Goal: Information Seeking & Learning: Check status

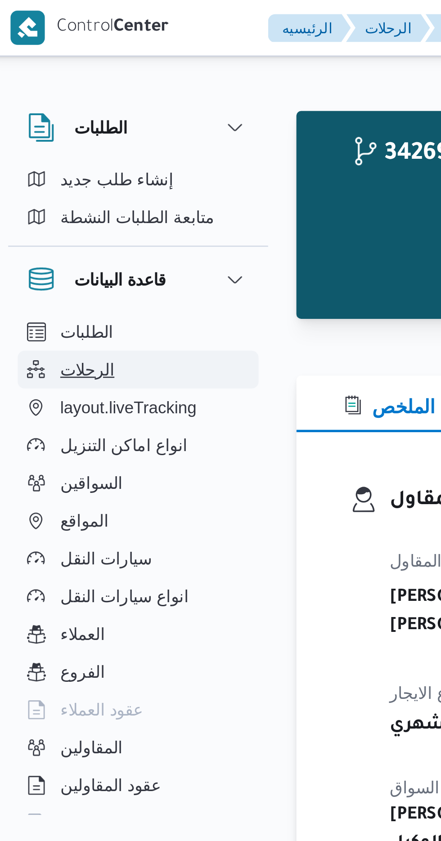
click at [37, 139] on span "الرحلات" at bounding box center [37, 140] width 21 height 11
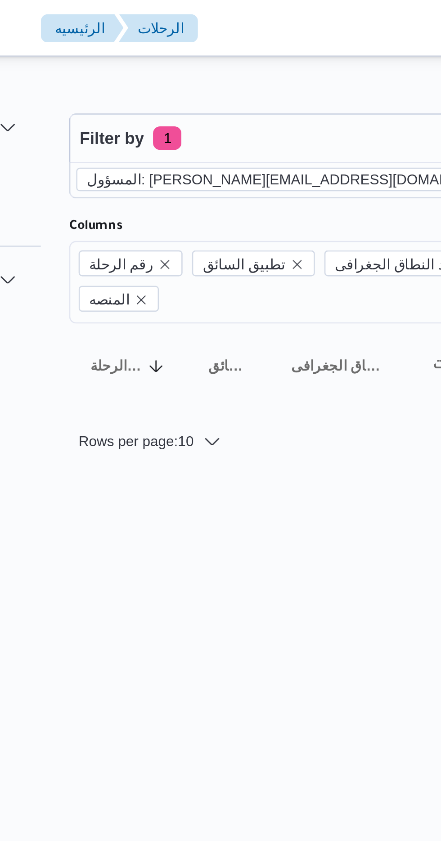
click at [286, 69] on icon "remove selected entity" at bounding box center [288, 69] width 4 height 4
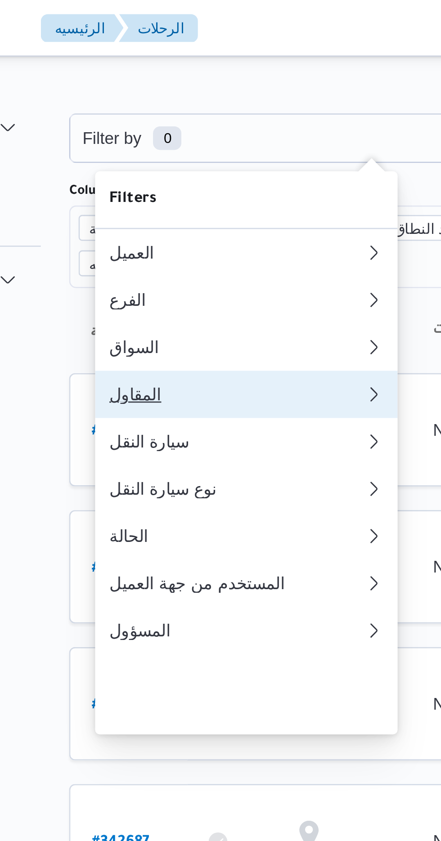
click at [153, 154] on div "المقاول" at bounding box center [180, 150] width 97 height 7
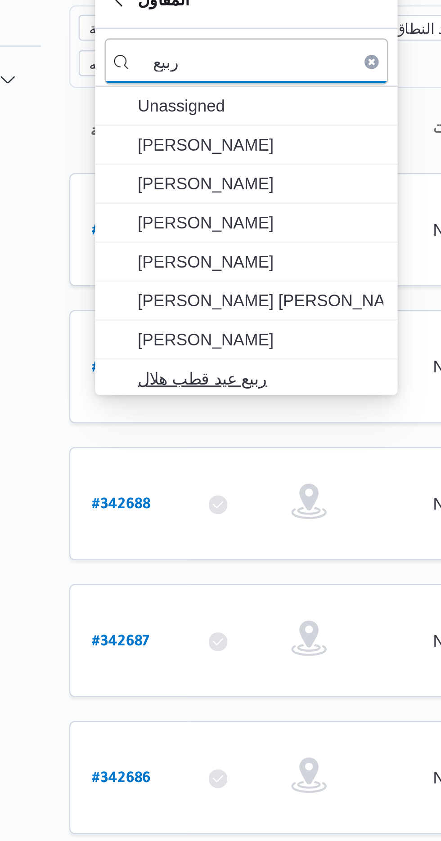
type input "ربيع"
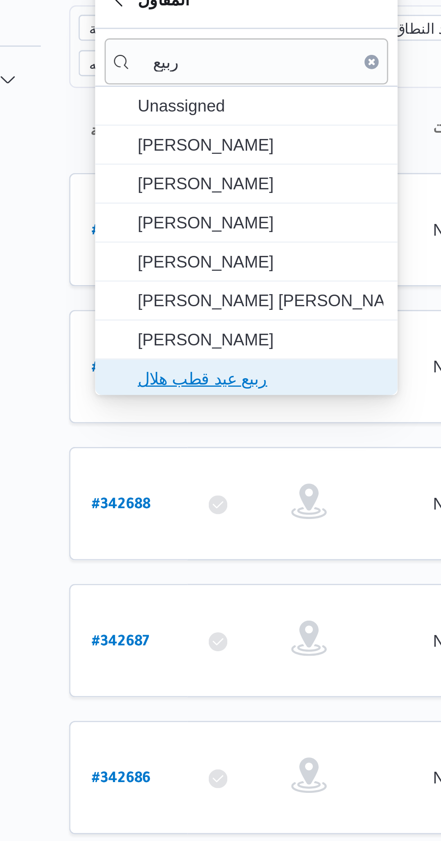
click at [153, 217] on span "ربيع عيد قطب هلال" at bounding box center [190, 220] width 94 height 11
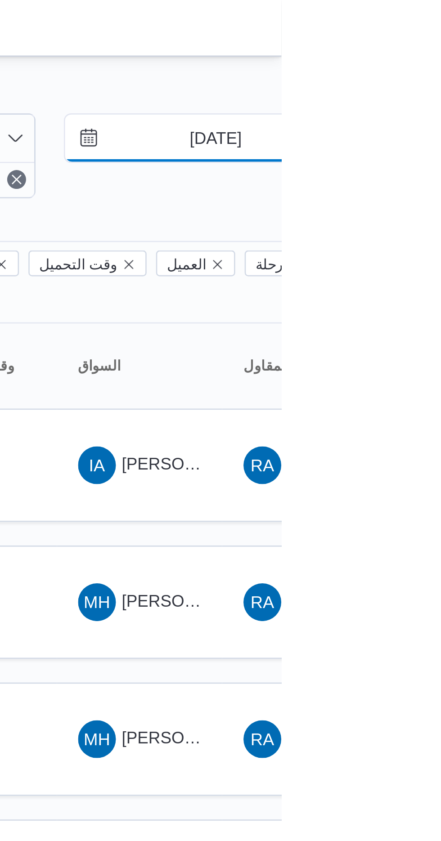
click at [404, 54] on input "[DATE]" at bounding box center [410, 53] width 102 height 18
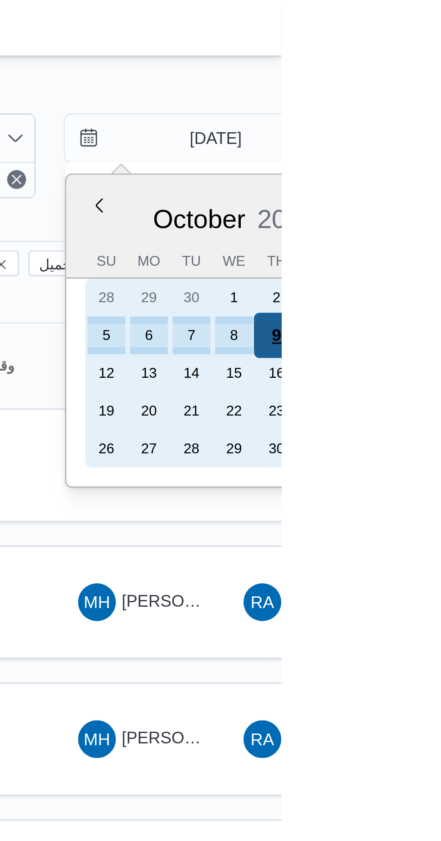
click at [440, 125] on div "9" at bounding box center [439, 127] width 17 height 17
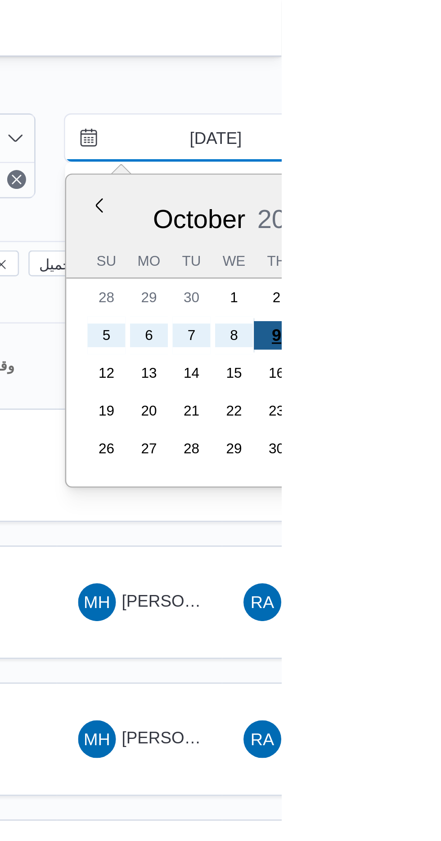
type input "[DATE]"
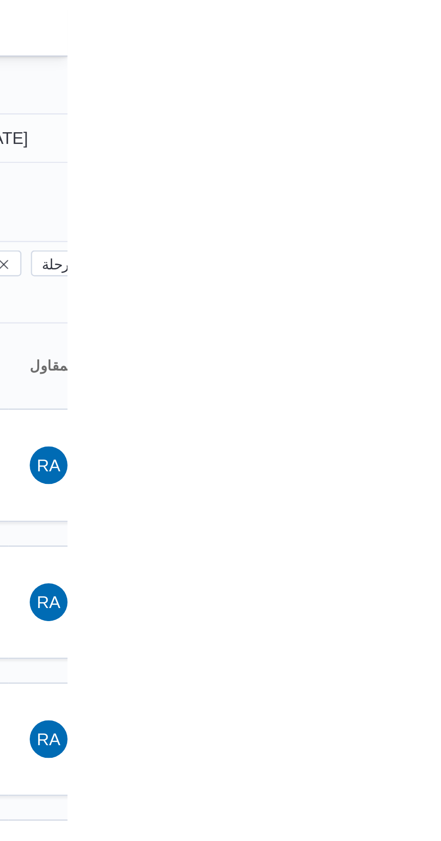
type input "[DATE]"
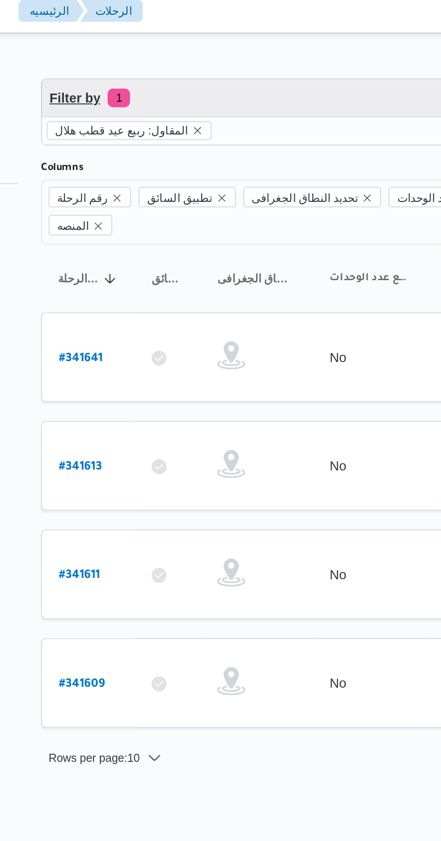
click at [159, 49] on span "Filter by 1" at bounding box center [231, 53] width 229 height 18
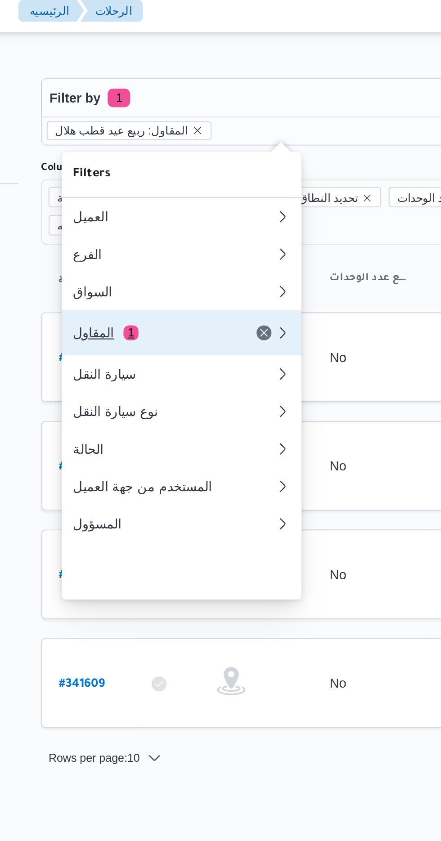
click at [162, 169] on div "المقاول 1" at bounding box center [170, 165] width 76 height 7
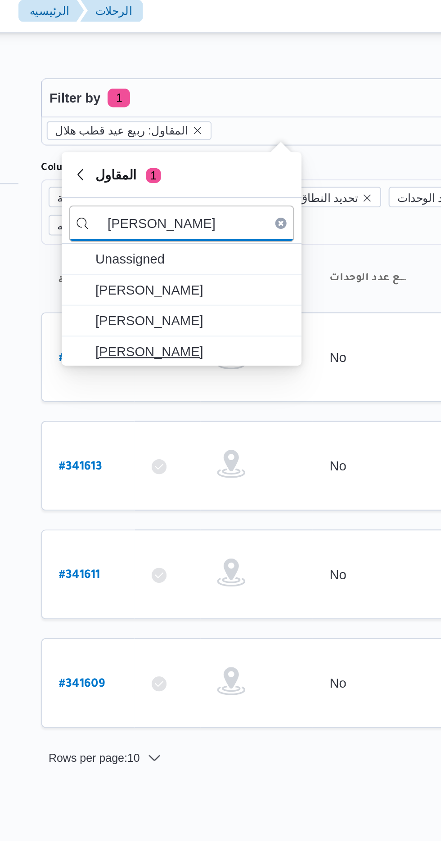
type input "[PERSON_NAME]"
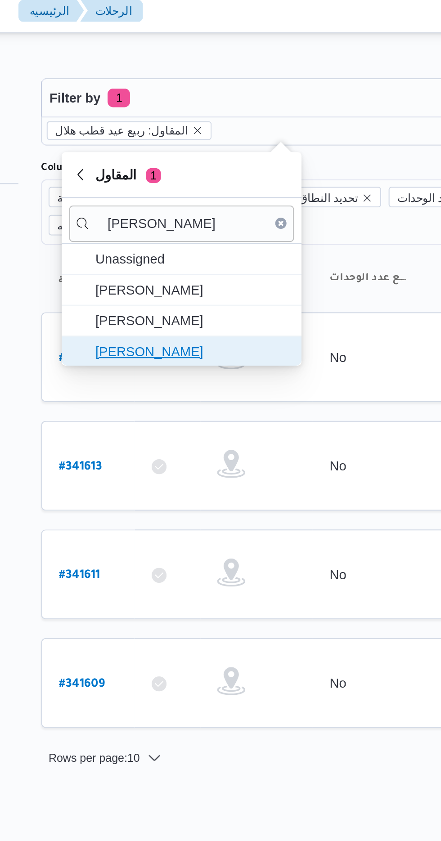
click at [162, 174] on span "[PERSON_NAME]" at bounding box center [190, 174] width 94 height 11
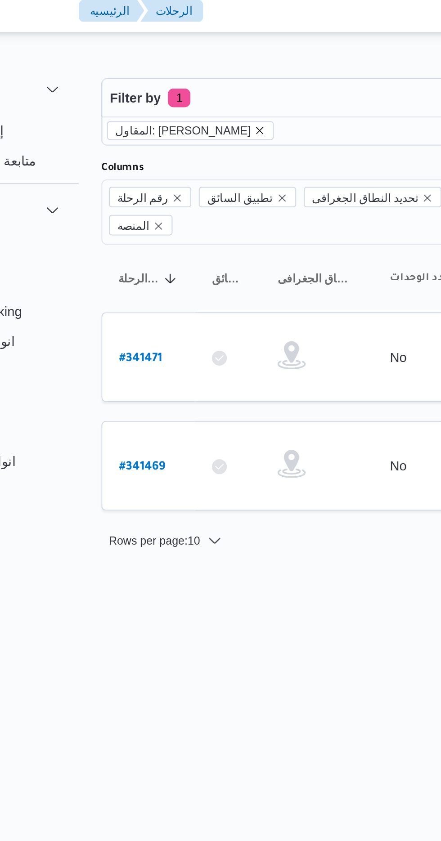
click at [195, 68] on icon "remove selected entity" at bounding box center [194, 69] width 4 height 4
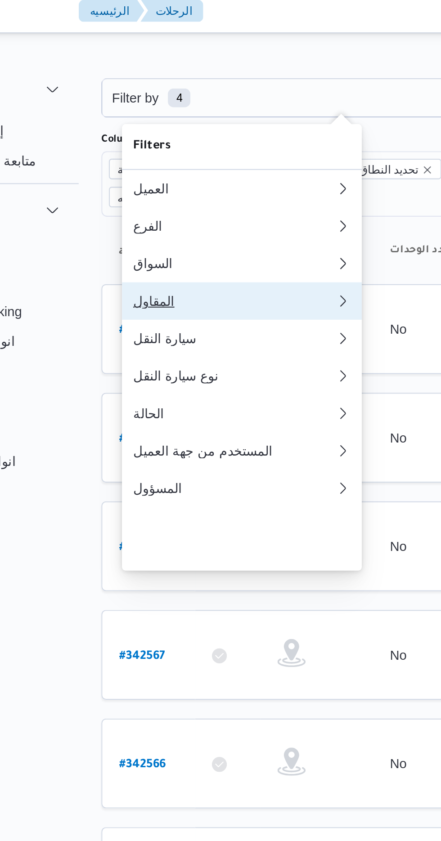
click at [147, 154] on div "المقاول" at bounding box center [179, 150] width 94 height 7
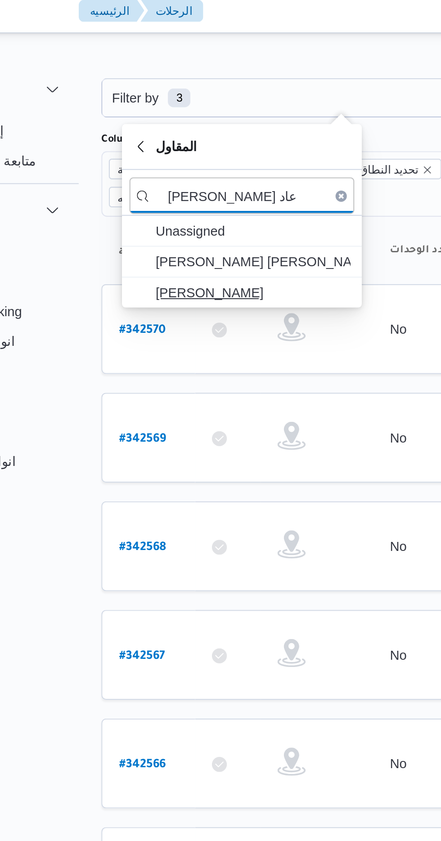
type input "[PERSON_NAME] عاد"
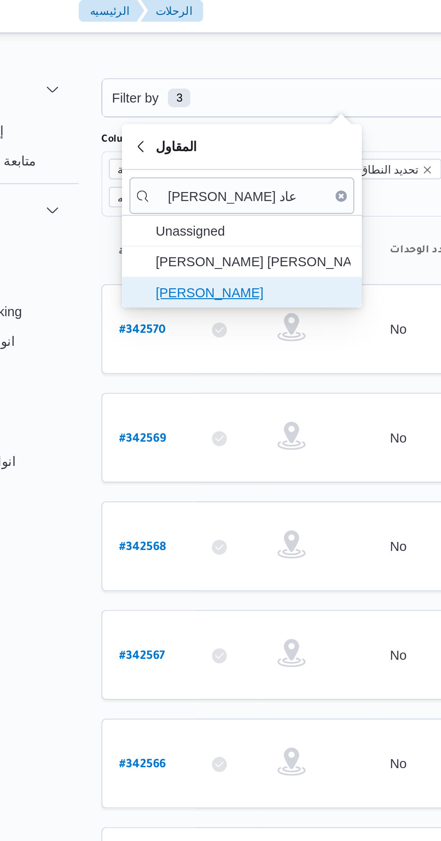
click at [167, 141] on span "[PERSON_NAME]" at bounding box center [190, 146] width 94 height 11
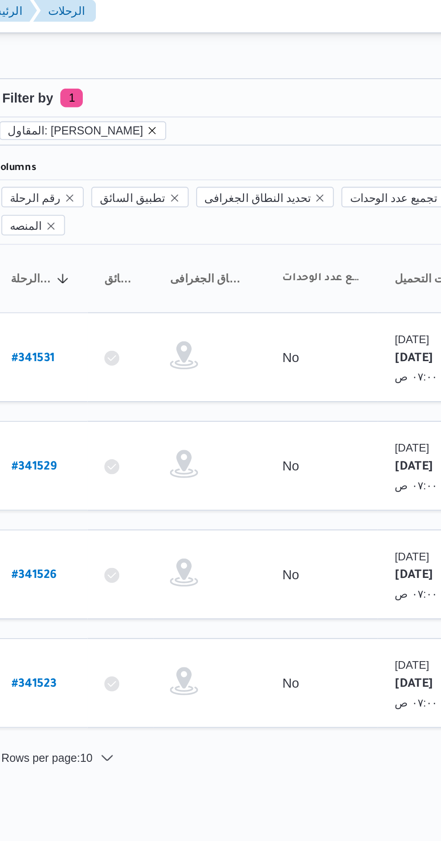
click at [196, 68] on icon "remove selected entity" at bounding box center [192, 68] width 5 height 5
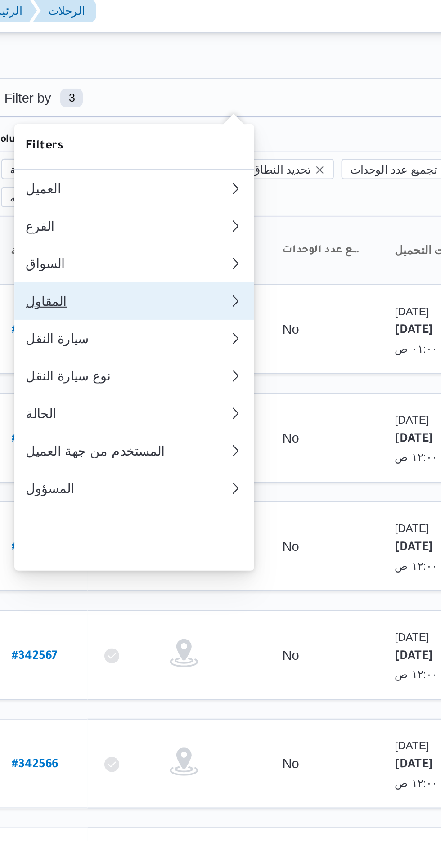
click at [166, 154] on div "المقاول" at bounding box center [179, 150] width 94 height 7
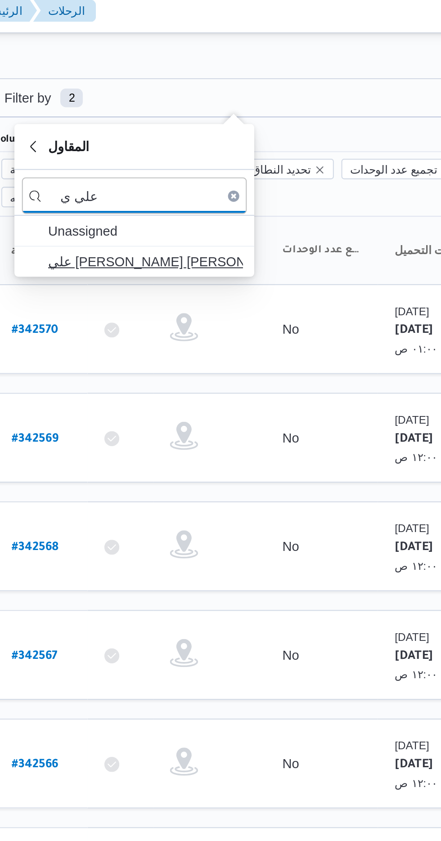
type input "علي ي"
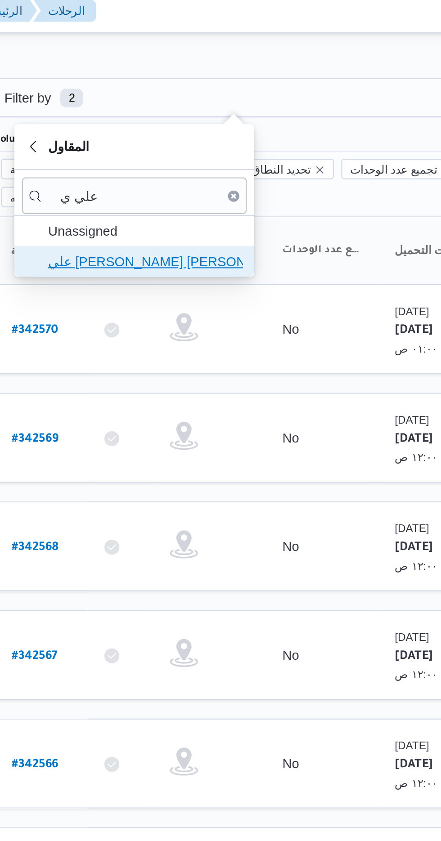
click at [169, 129] on span "علي [PERSON_NAME] [PERSON_NAME]" at bounding box center [190, 131] width 94 height 11
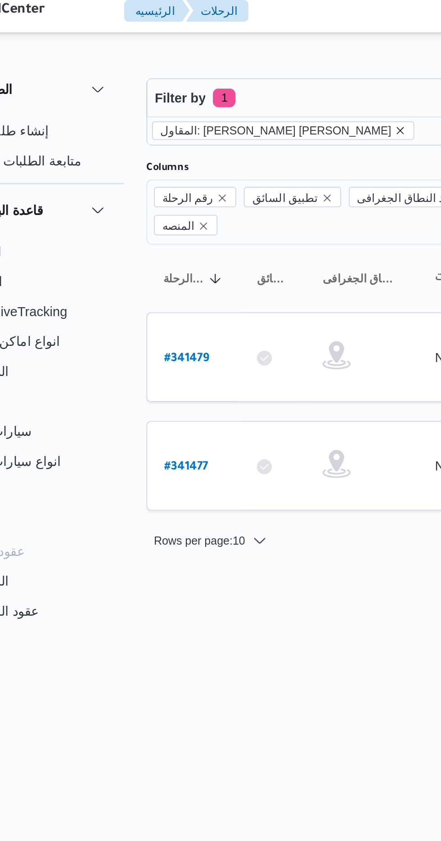
click at [236, 70] on icon "remove selected entity" at bounding box center [238, 68] width 5 height 5
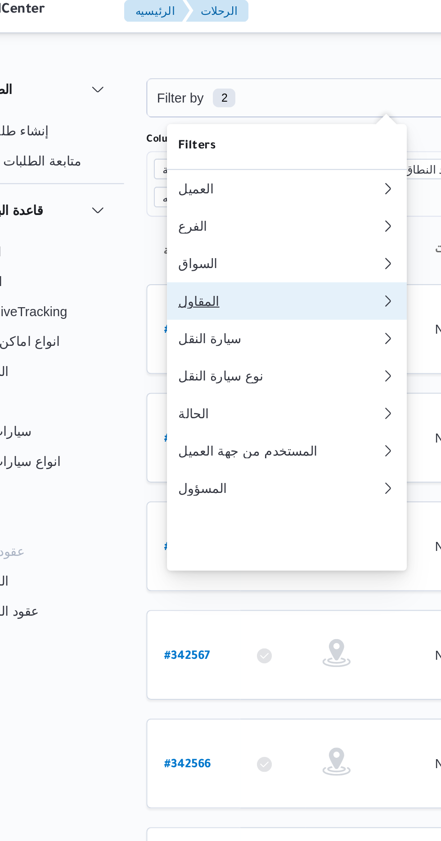
click at [145, 154] on div "المقاول" at bounding box center [179, 150] width 94 height 7
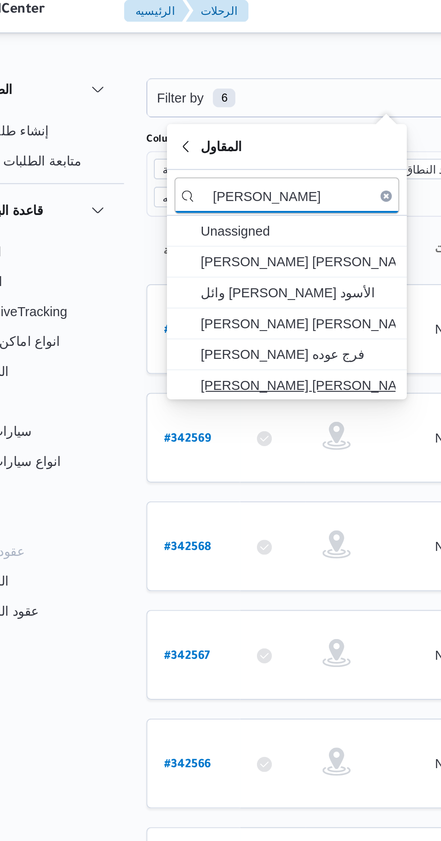
type input "[PERSON_NAME]"
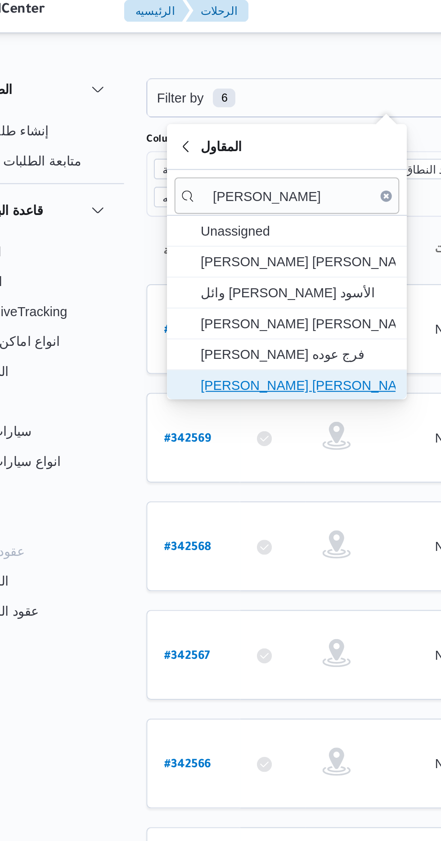
click at [159, 188] on span "[PERSON_NAME] [PERSON_NAME]" at bounding box center [190, 190] width 94 height 11
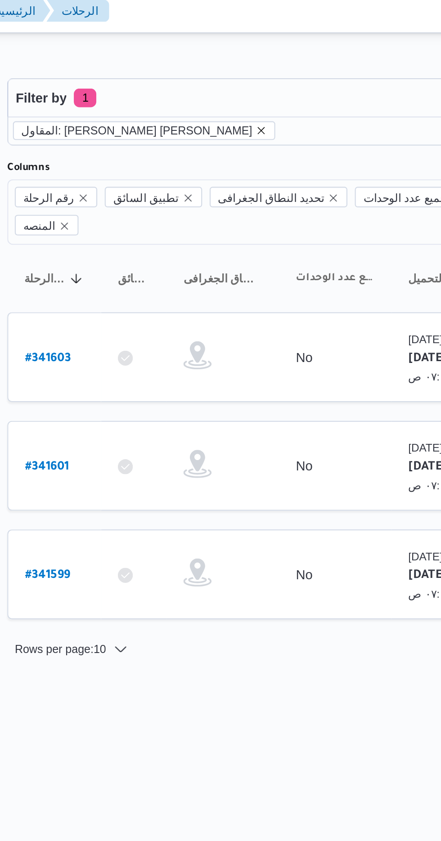
click at [238, 67] on icon "remove selected entity" at bounding box center [240, 69] width 4 height 4
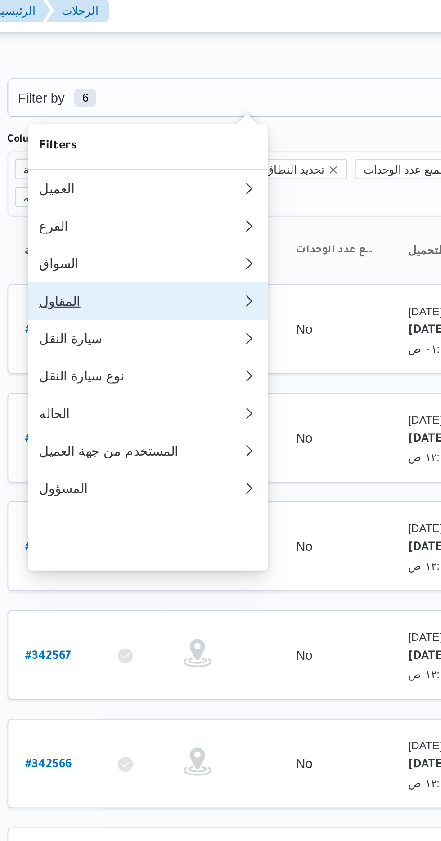
click at [148, 154] on div "المقاول" at bounding box center [179, 150] width 94 height 7
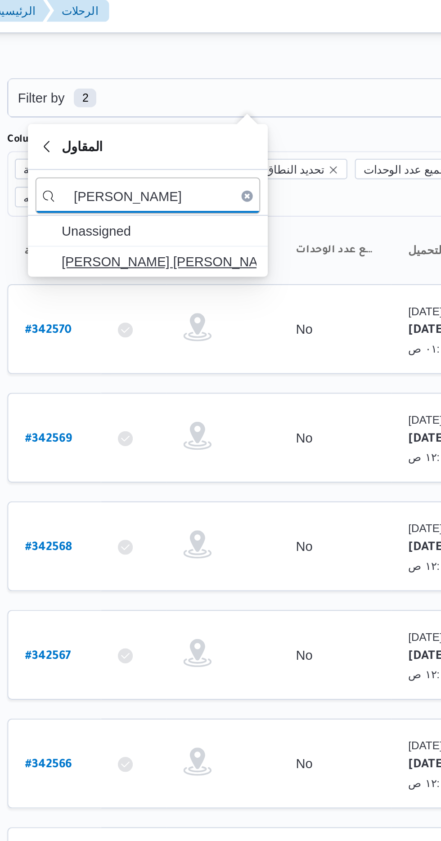
type input "[PERSON_NAME]"
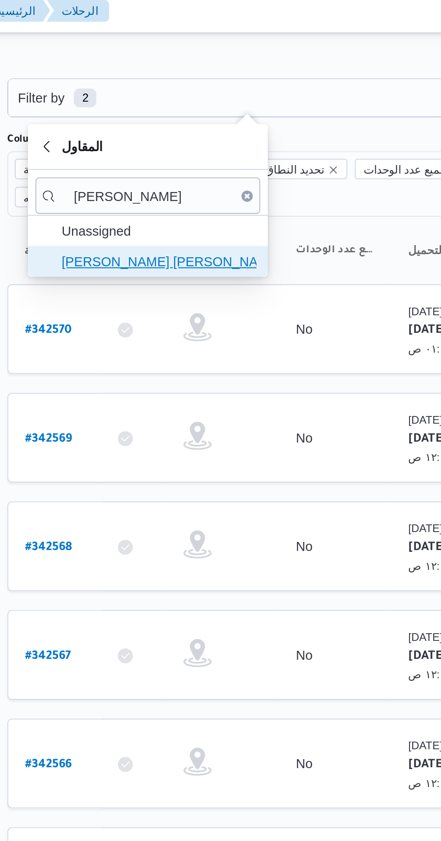
click at [171, 129] on span "[PERSON_NAME] [PERSON_NAME]" at bounding box center [190, 131] width 94 height 11
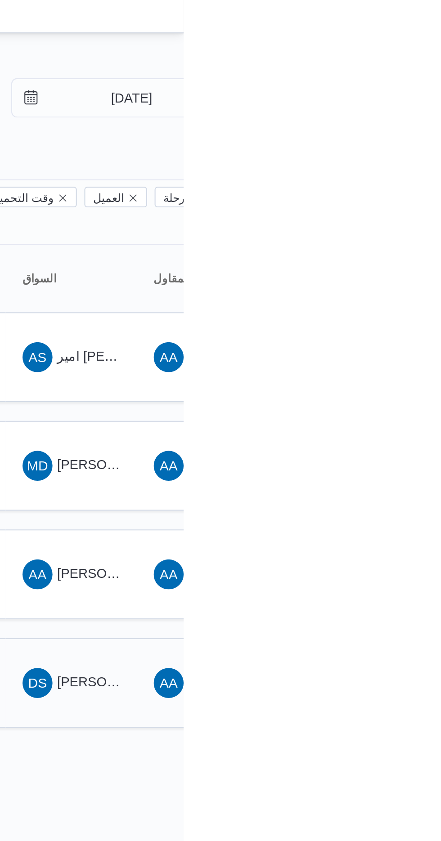
click at [399, 327] on span "DS [PERSON_NAME][DEMOGRAPHIC_DATA]" at bounding box center [387, 334] width 47 height 14
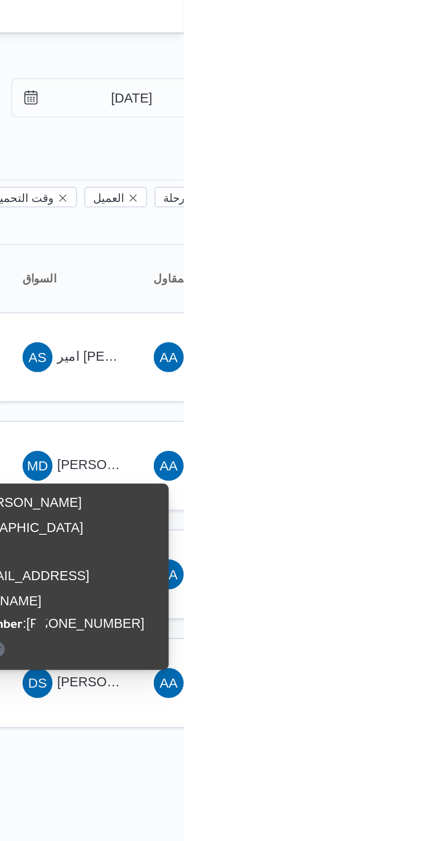
click at [410, 261] on div "Name : [PERSON_NAME] Id : 10314 Email : [PHONE_NUMBER][EMAIL_ADDRESS][DOMAIN_NA…" at bounding box center [376, 283] width 108 height 82
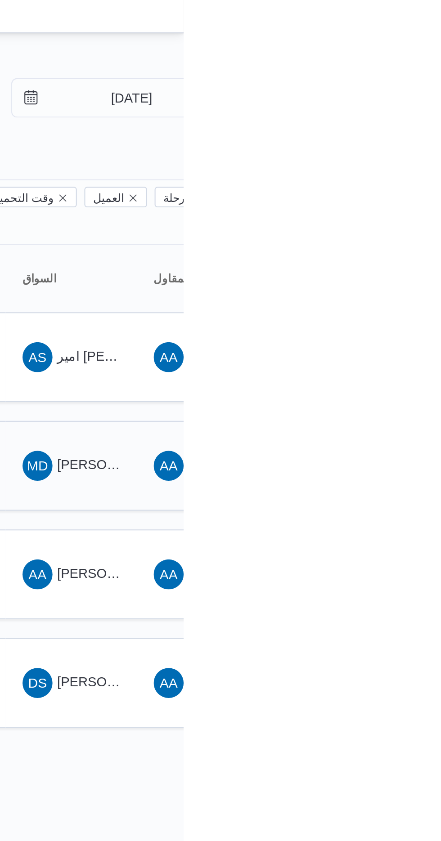
click at [411, 219] on div "MD [PERSON_NAME] [PERSON_NAME]" at bounding box center [387, 230] width 54 height 22
click at [401, 170] on span "AS [PERSON_NAME]" at bounding box center [387, 177] width 47 height 14
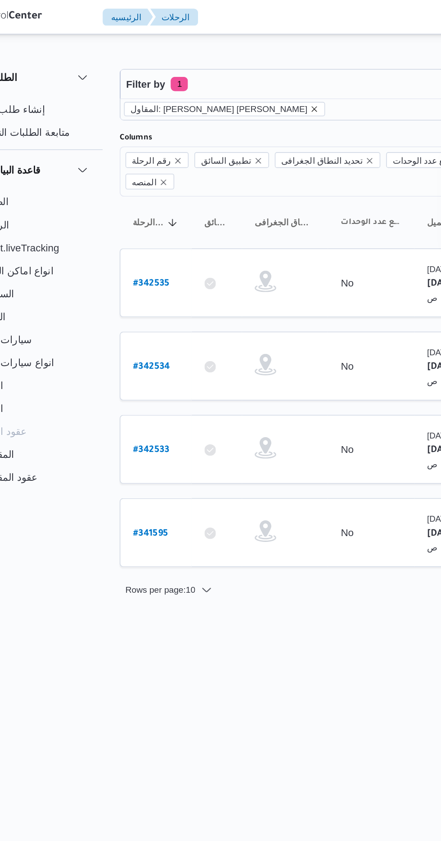
click at [238, 68] on icon "remove selected entity" at bounding box center [240, 69] width 4 height 4
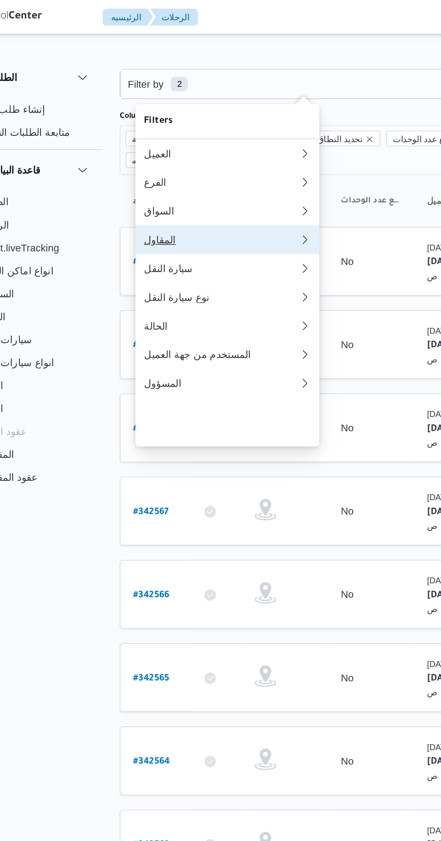
click at [180, 154] on div "المقاول" at bounding box center [179, 150] width 94 height 7
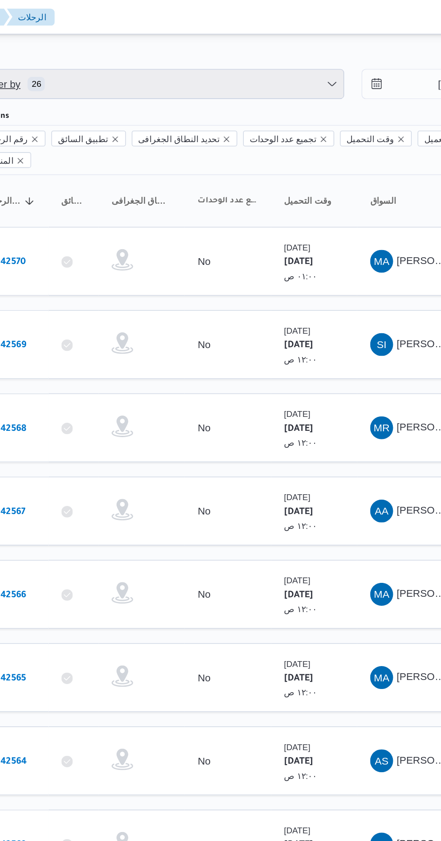
click at [265, 47] on span "Filter by 26" at bounding box center [231, 53] width 229 height 18
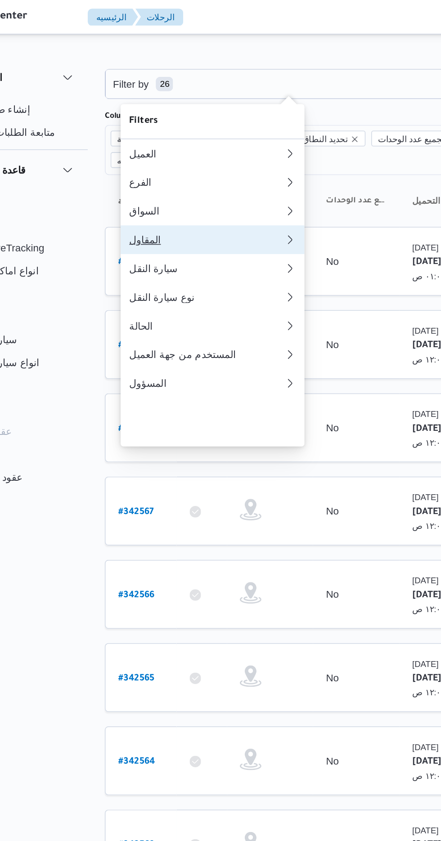
click at [184, 154] on div "المقاول" at bounding box center [179, 150] width 94 height 7
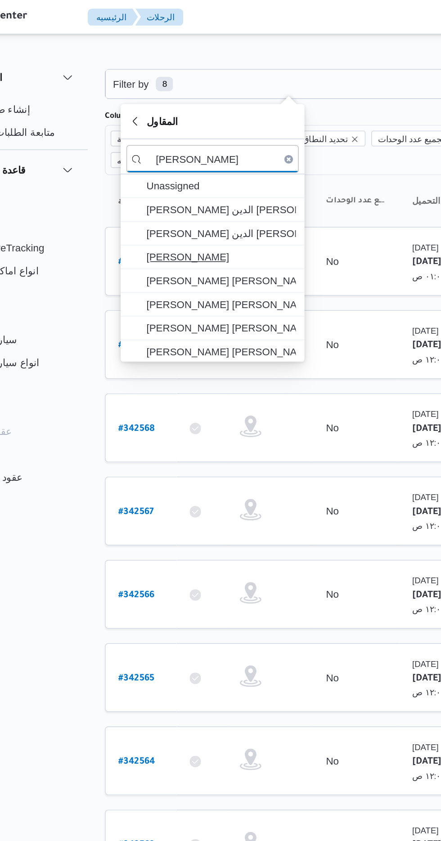
type input "[PERSON_NAME]"
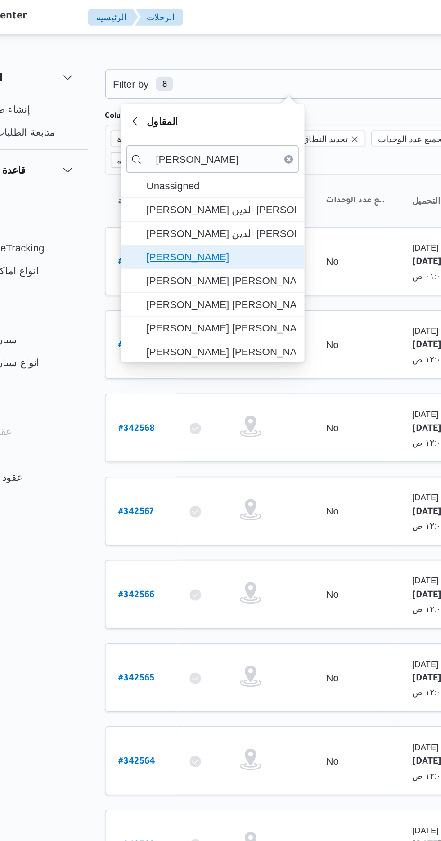
click at [201, 158] on span "[PERSON_NAME]" at bounding box center [190, 161] width 94 height 11
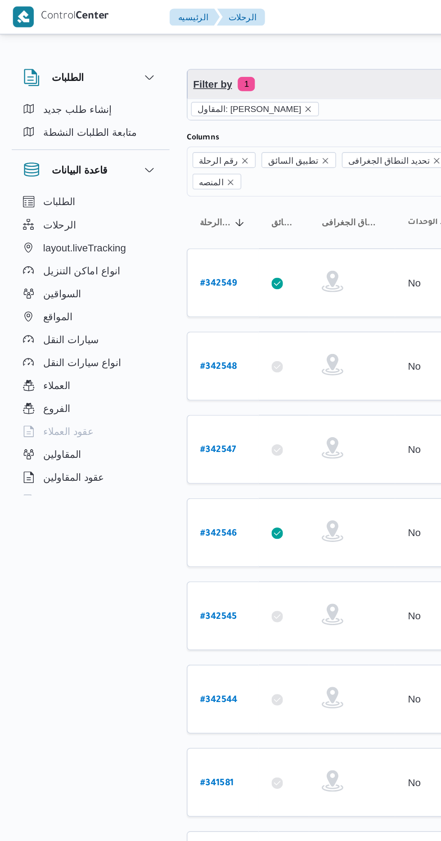
click at [202, 49] on span "Filter by 1" at bounding box center [231, 53] width 229 height 18
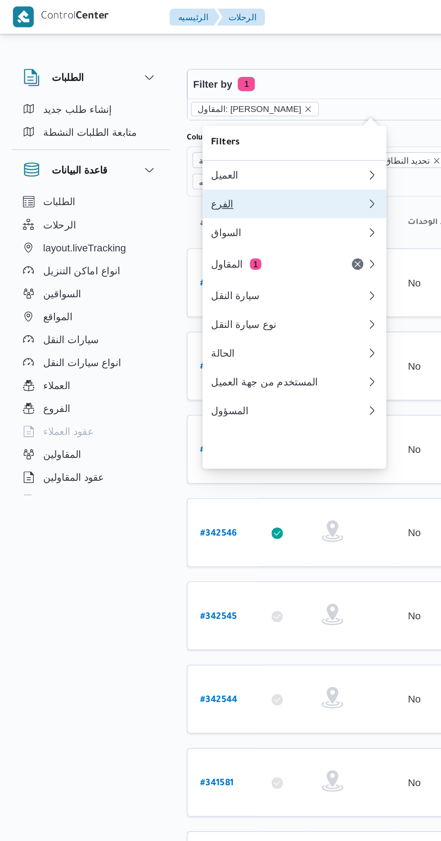
click at [191, 131] on div "الفرع" at bounding box center [180, 127] width 97 height 7
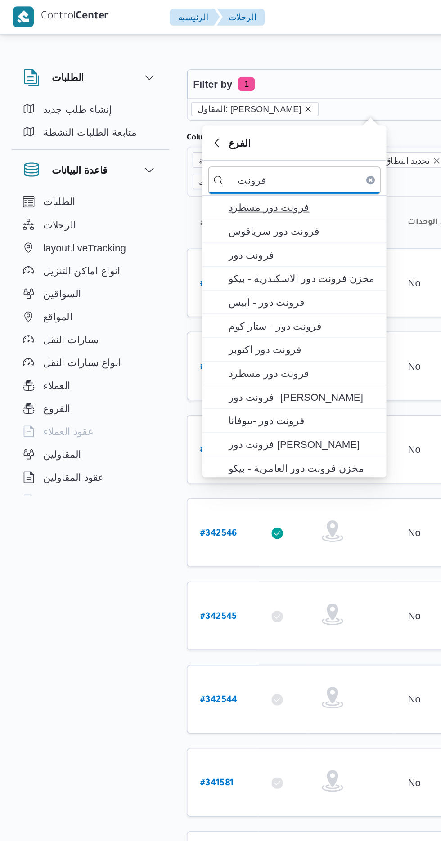
type input "فرونت"
click at [199, 127] on span "فرونت دور مسطرد" at bounding box center [190, 130] width 94 height 11
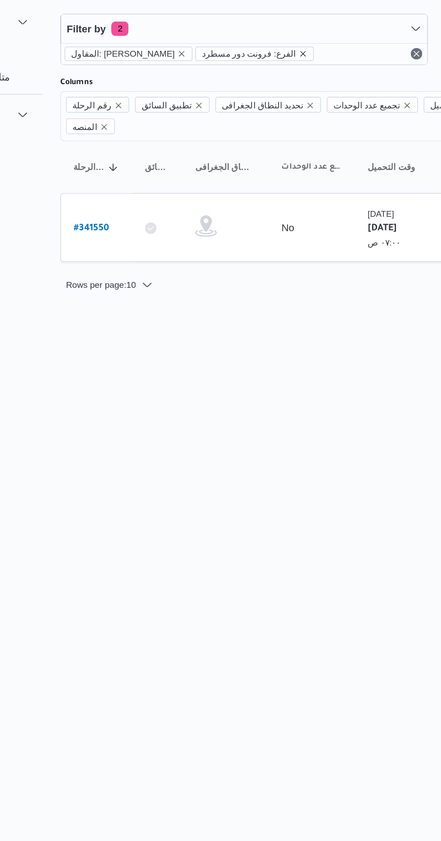
click at [270, 68] on icon "remove selected entity" at bounding box center [269, 69] width 4 height 4
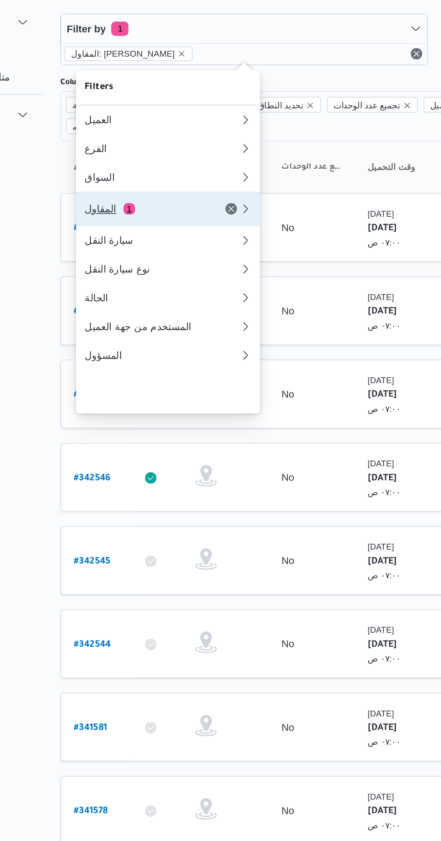
click at [183, 169] on div "المقاول 1" at bounding box center [170, 165] width 76 height 7
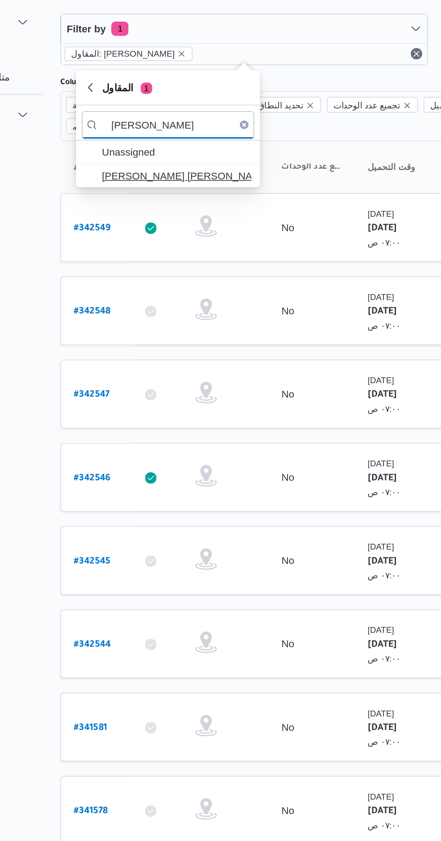
type input "[PERSON_NAME]"
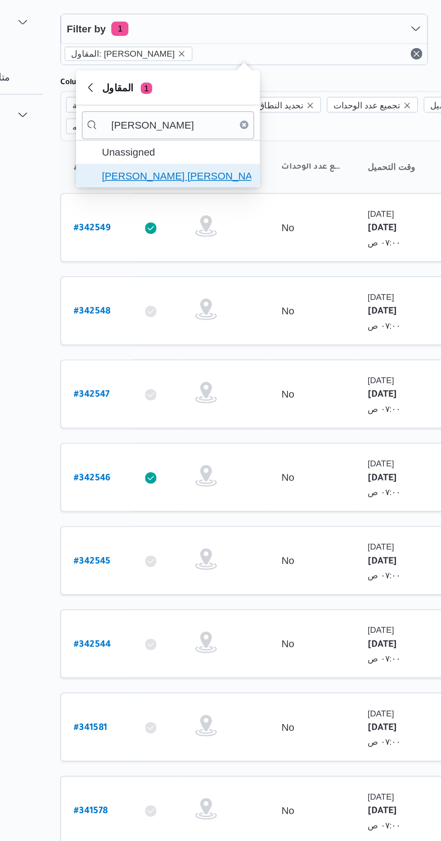
click at [199, 145] on span "[PERSON_NAME] [PERSON_NAME]" at bounding box center [190, 144] width 94 height 11
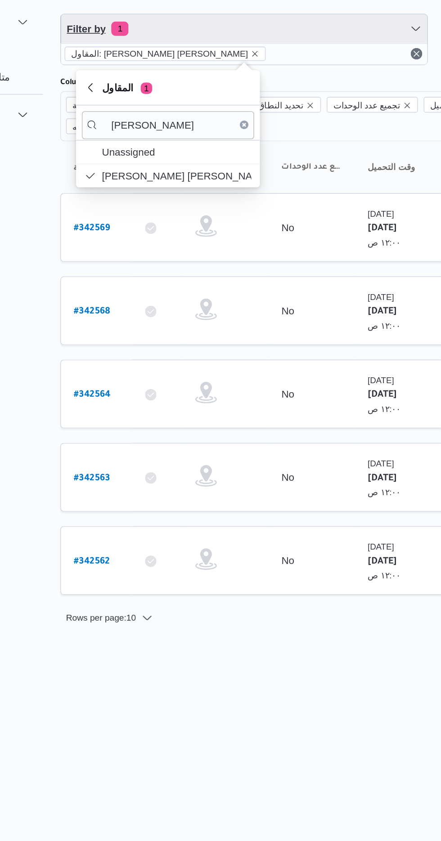
click at [262, 56] on span "Filter by 1" at bounding box center [231, 53] width 229 height 18
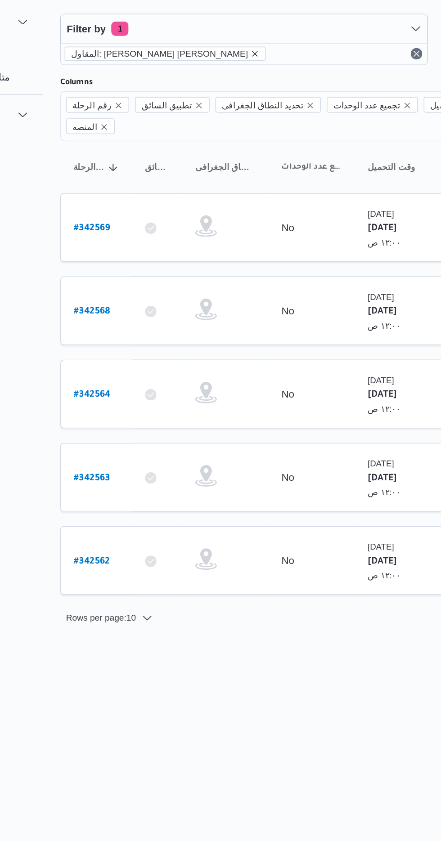
click at [236, 68] on icon "remove selected entity" at bounding box center [238, 68] width 5 height 5
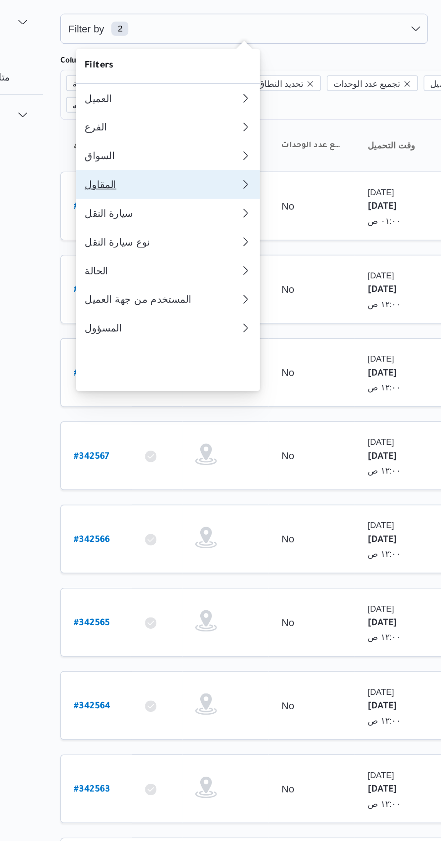
click at [183, 154] on div "المقاول" at bounding box center [179, 150] width 94 height 7
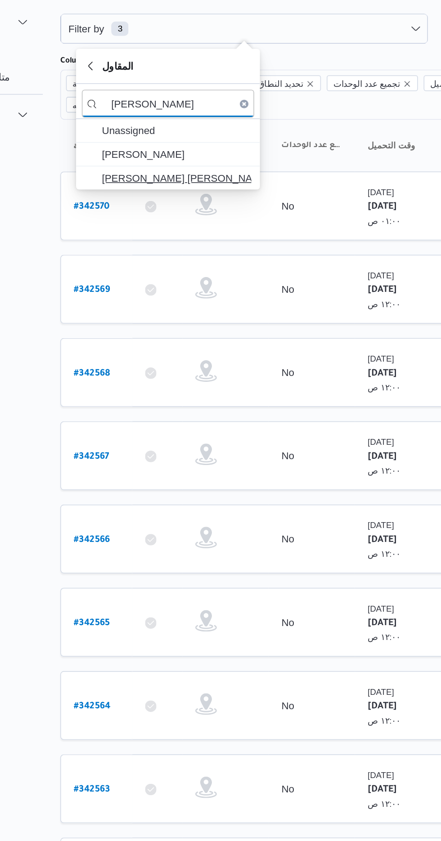
type input "[PERSON_NAME]"
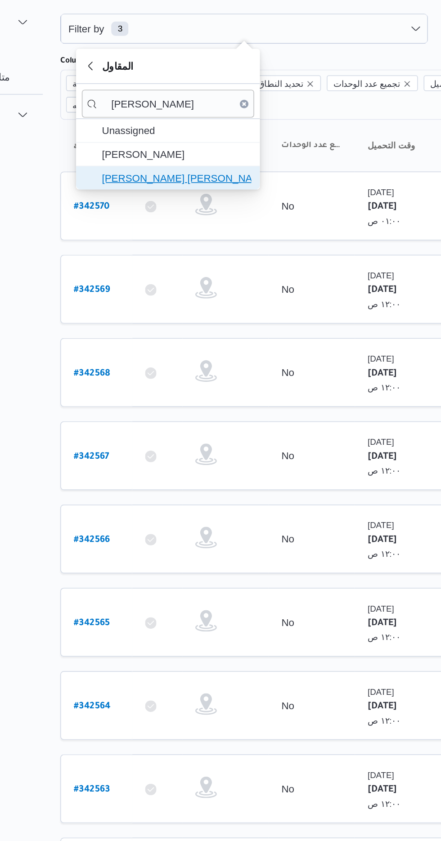
click at [204, 145] on span "[PERSON_NAME] [PERSON_NAME]" at bounding box center [190, 146] width 94 height 11
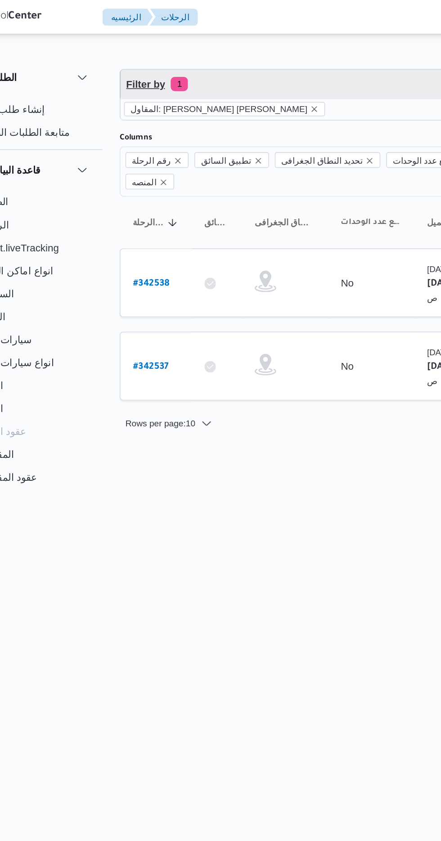
click at [207, 44] on span "Filter by 1" at bounding box center [231, 53] width 229 height 18
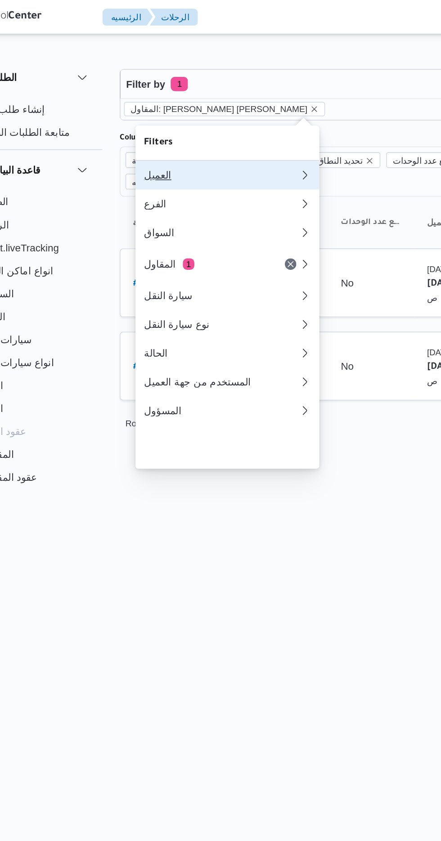
click at [198, 110] on div "العميل" at bounding box center [180, 109] width 97 height 7
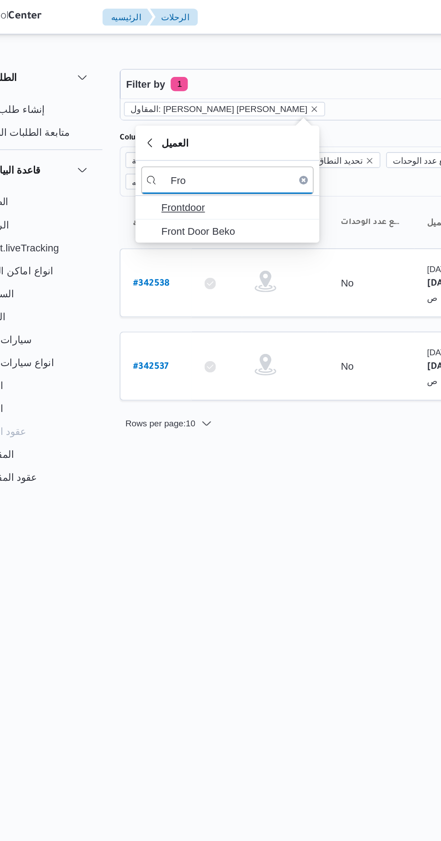
type input "Fro"
click at [198, 130] on span "Frontdoor" at bounding box center [190, 130] width 94 height 11
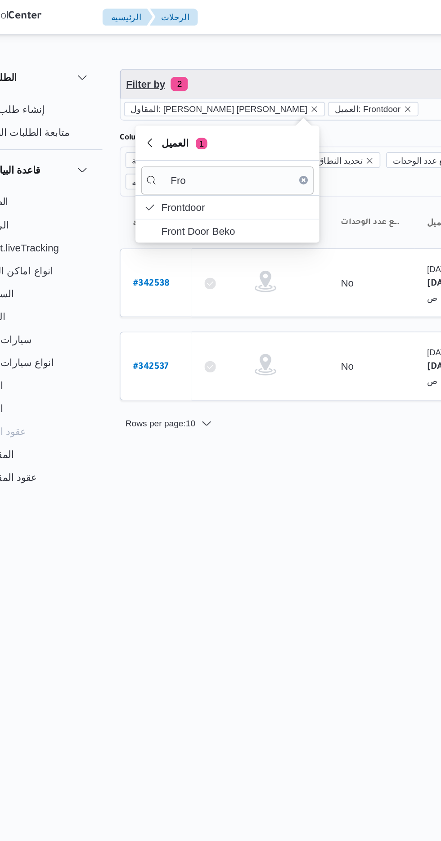
click at [249, 45] on span "Filter by 2" at bounding box center [231, 53] width 229 height 18
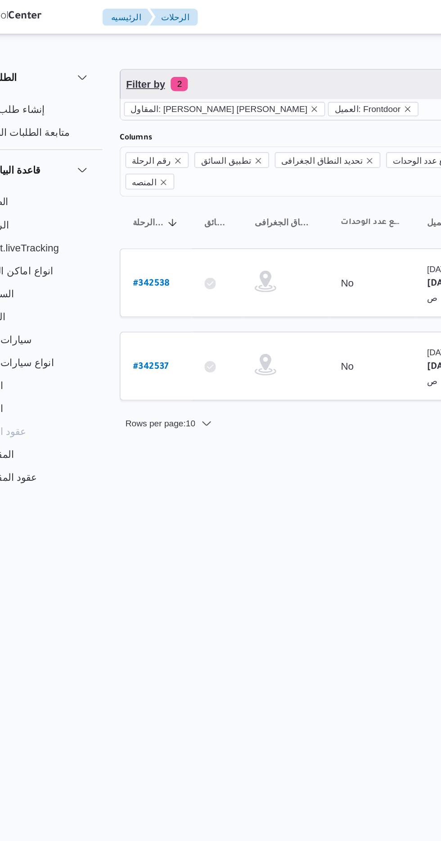
click at [250, 50] on span "Filter by 2" at bounding box center [231, 53] width 229 height 18
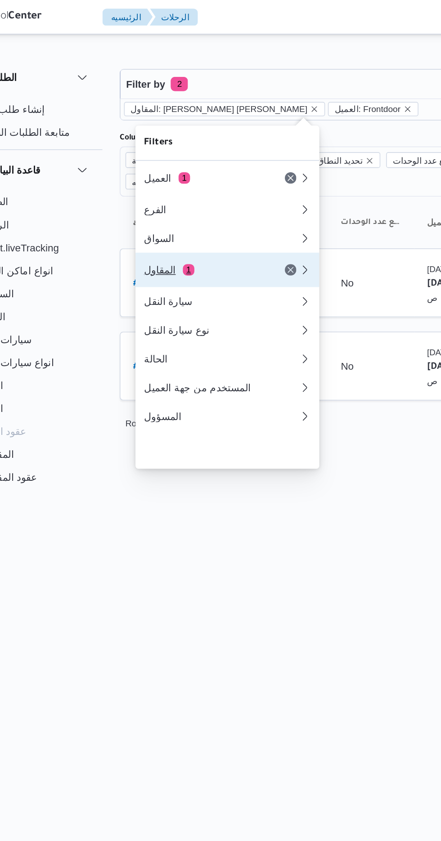
click at [187, 173] on div "المقاول 1" at bounding box center [170, 169] width 76 height 7
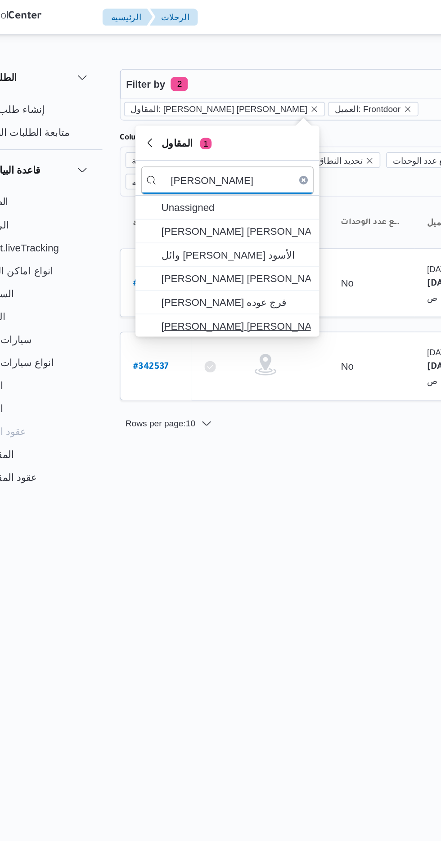
type input "[PERSON_NAME]"
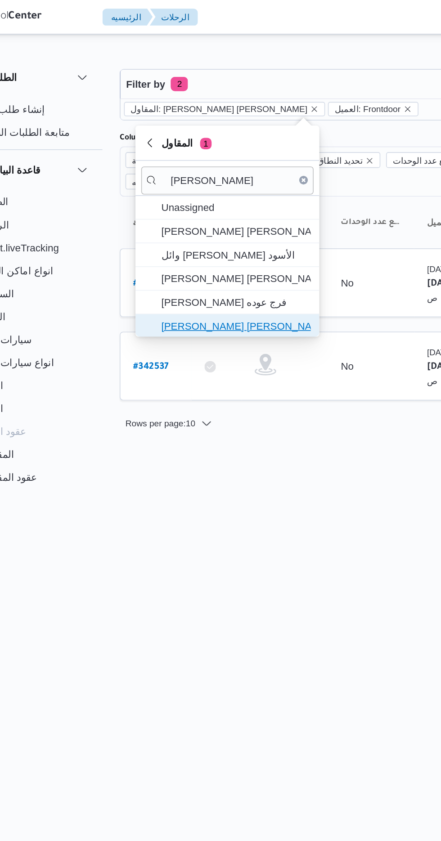
click at [207, 204] on span "[PERSON_NAME] [PERSON_NAME]" at bounding box center [190, 204] width 94 height 11
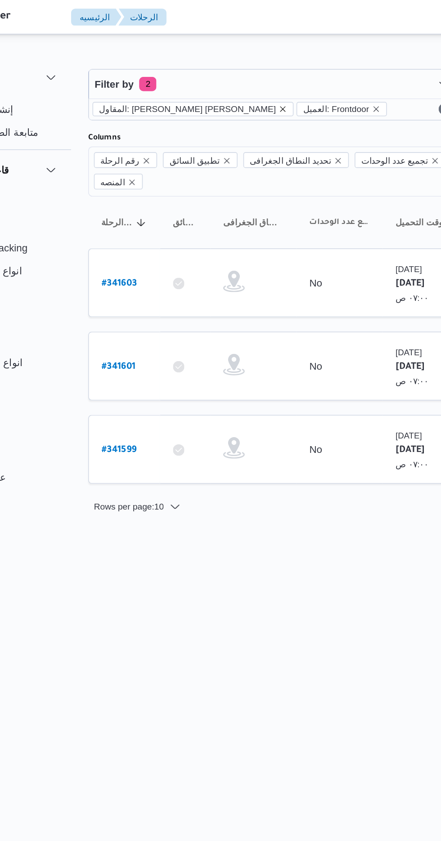
click at [236, 67] on icon "remove selected entity" at bounding box center [238, 68] width 5 height 5
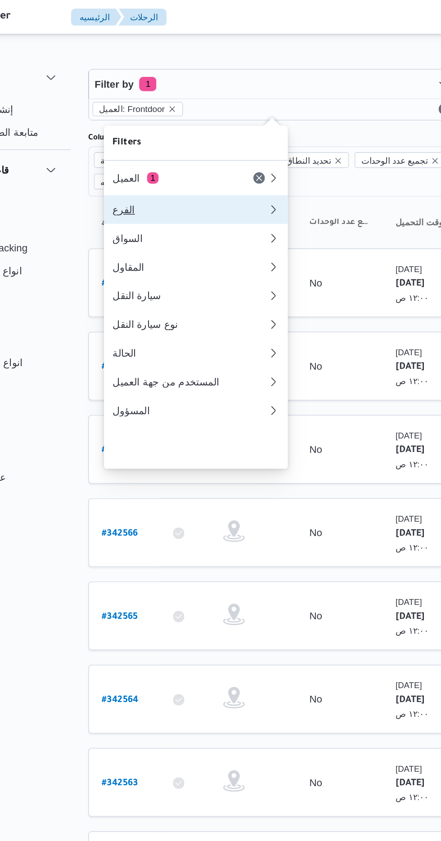
click at [161, 128] on div "الفرع" at bounding box center [179, 131] width 94 height 7
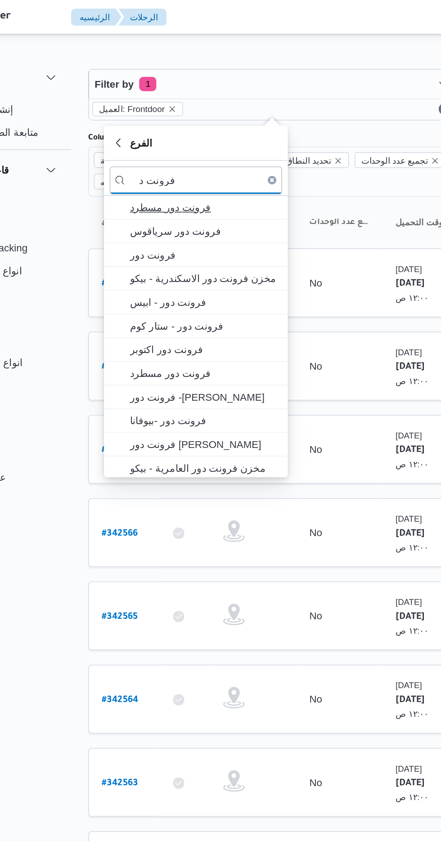
type input "فرونت د"
click at [205, 127] on span "فرونت دور مسطرد" at bounding box center [190, 130] width 94 height 11
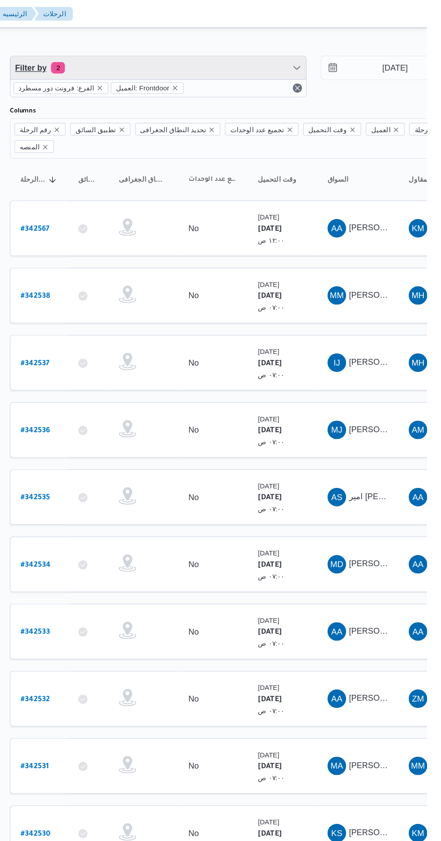
click at [284, 45] on span "Filter by 2" at bounding box center [231, 53] width 229 height 18
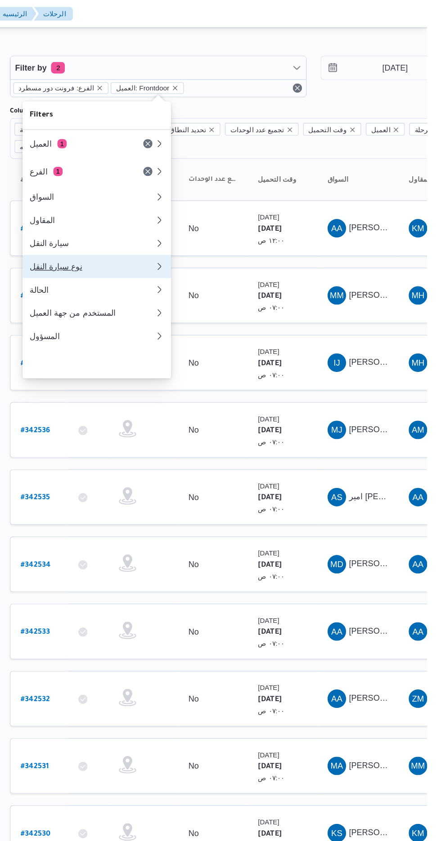
click at [198, 211] on div "نوع سيارة النقل" at bounding box center [180, 206] width 97 height 7
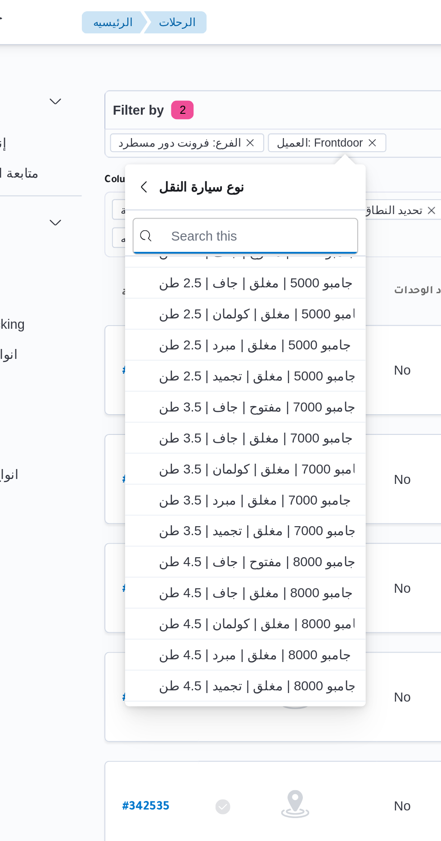
scroll to position [152, 0]
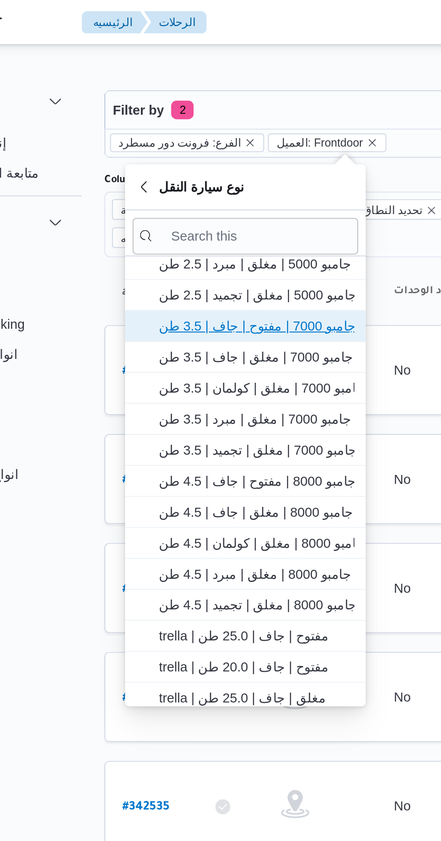
click at [207, 153] on span "جامبو 7000 | مفتوح | جاف | 3.5 طن" at bounding box center [190, 156] width 94 height 11
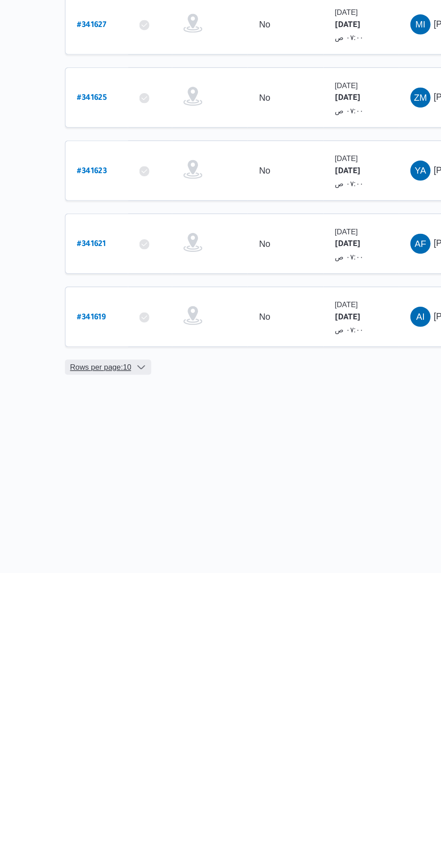
click at [139, 689] on span "Rows per page : 10" at bounding box center [143, 694] width 44 height 11
click at [154, 660] on span "20 rows" at bounding box center [159, 659] width 29 height 7
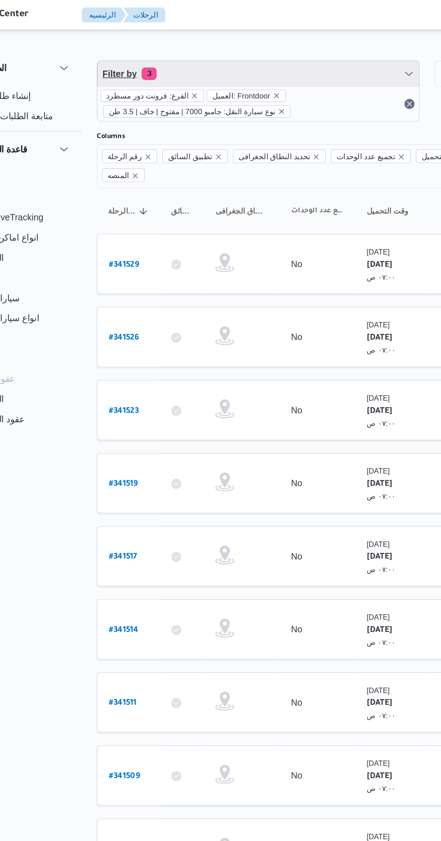
click at [274, 47] on span "Filter by 3" at bounding box center [231, 53] width 229 height 18
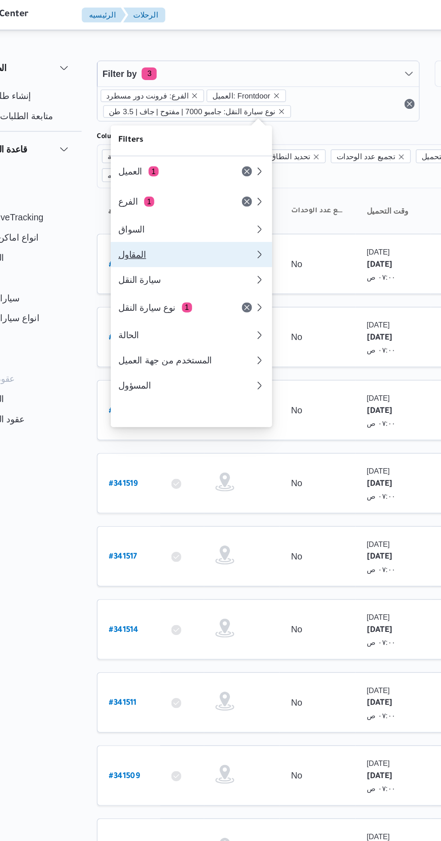
click at [190, 183] on div "المقاول" at bounding box center [179, 181] width 94 height 7
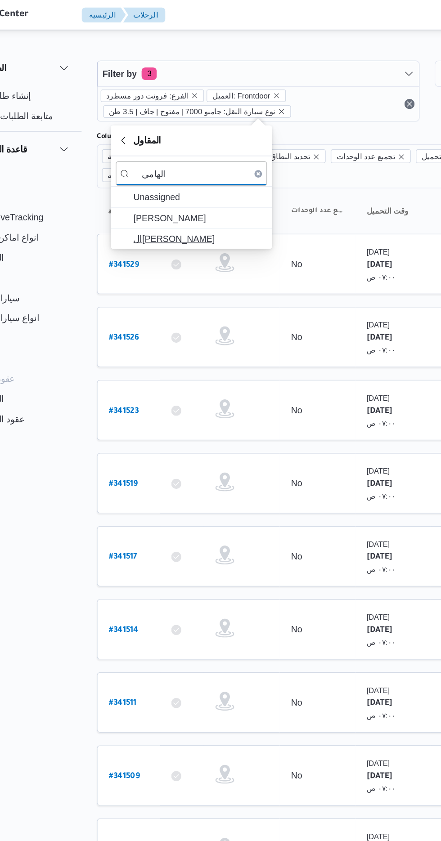
type input "الهامي"
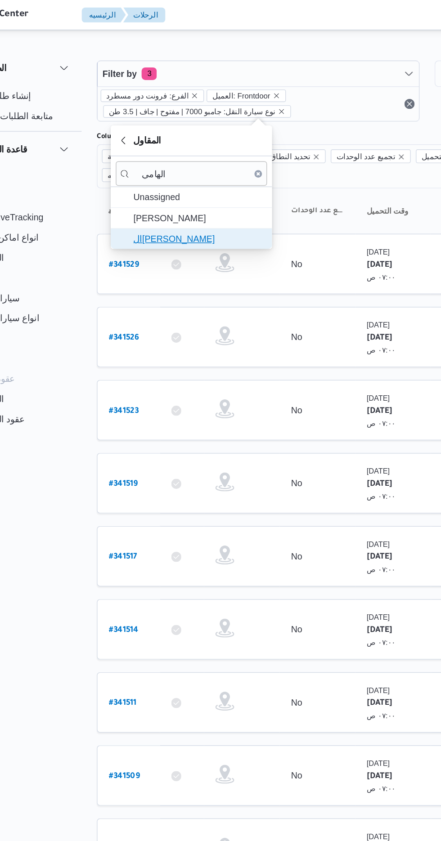
click at [205, 167] on span "ال[PERSON_NAME]" at bounding box center [190, 170] width 94 height 11
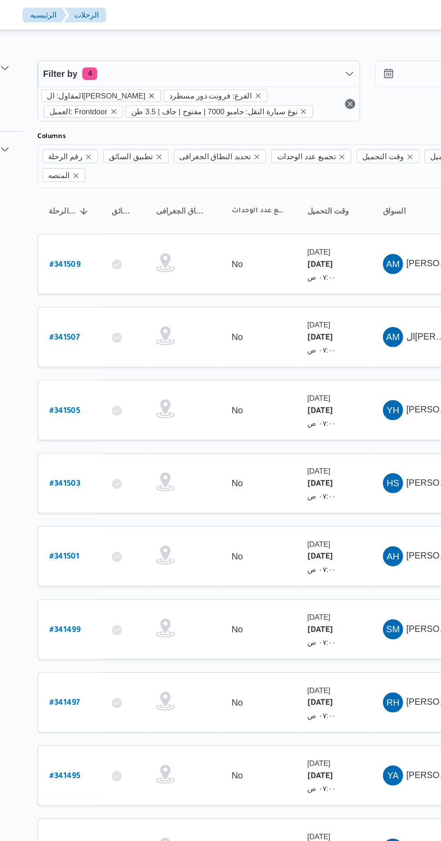
click at [197, 67] on icon "remove selected entity" at bounding box center [199, 69] width 4 height 4
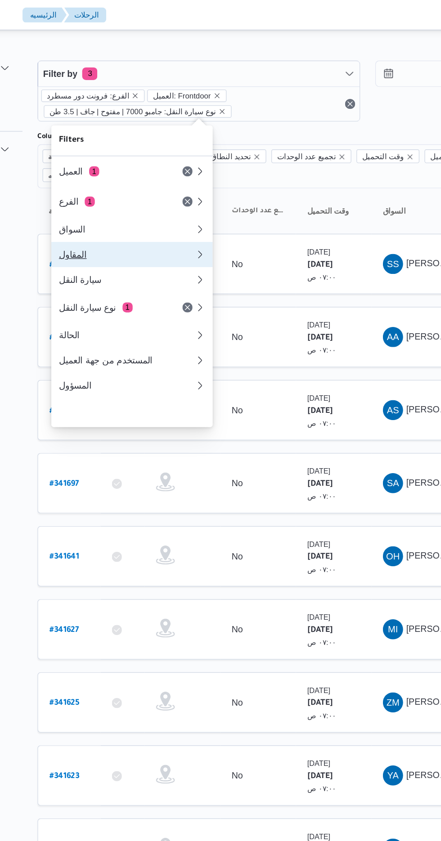
click at [184, 182] on div "المقاول" at bounding box center [179, 181] width 94 height 7
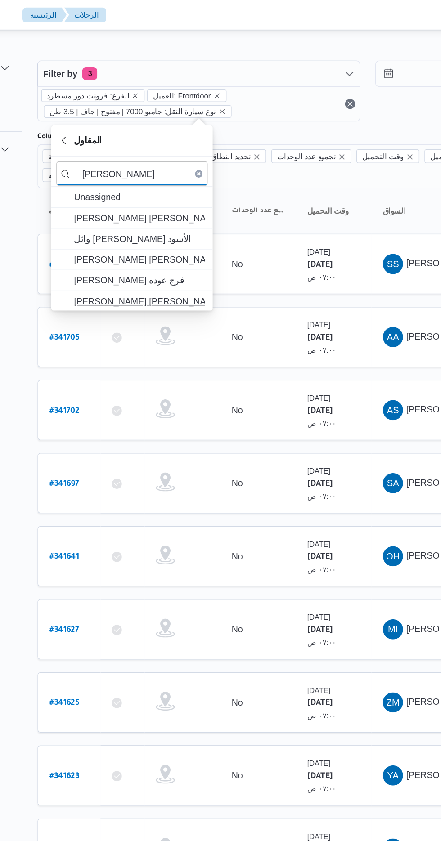
type input "[PERSON_NAME]"
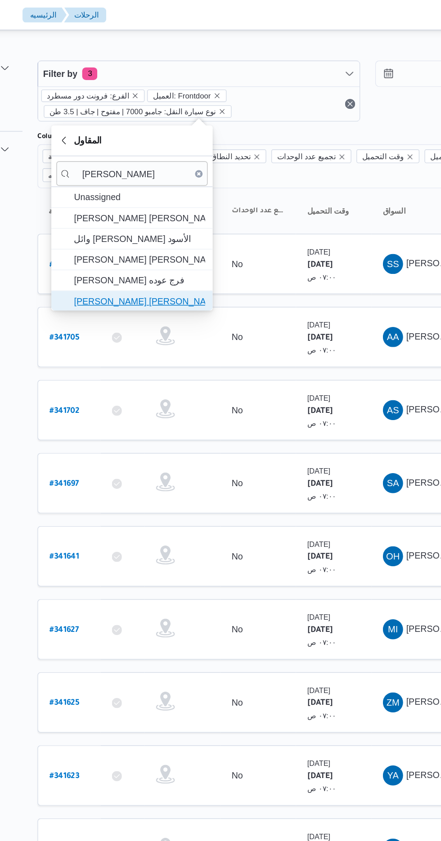
click at [210, 212] on span "[PERSON_NAME] [PERSON_NAME]" at bounding box center [190, 215] width 94 height 11
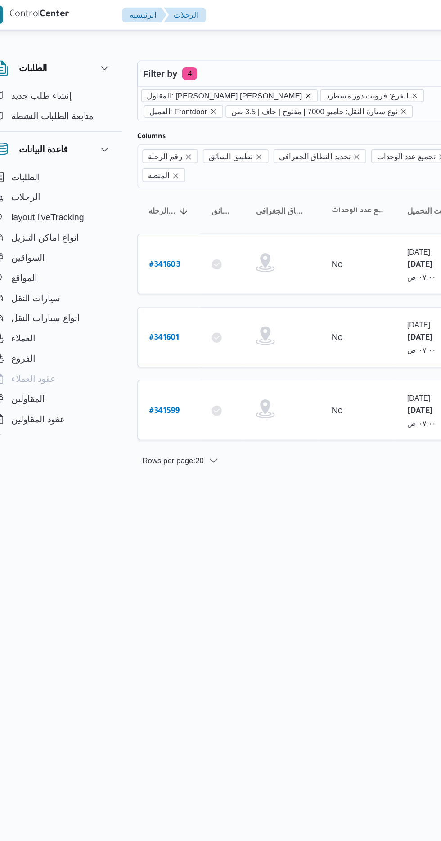
click at [236, 70] on icon "remove selected entity" at bounding box center [238, 68] width 5 height 5
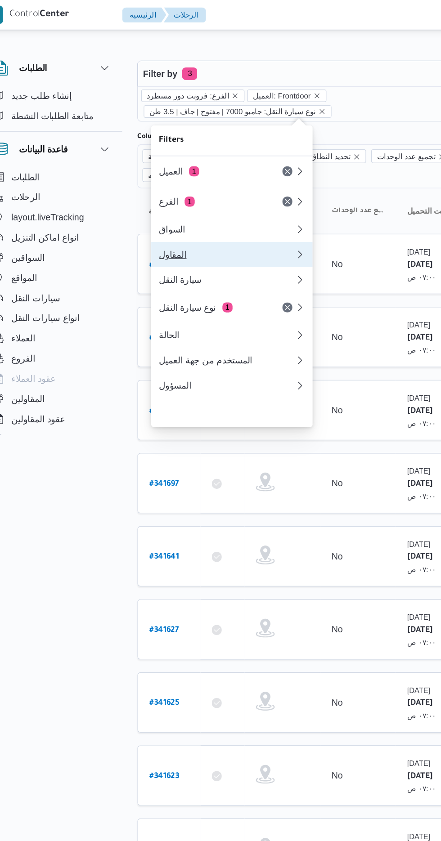
click at [180, 184] on div "المقاول" at bounding box center [179, 181] width 94 height 7
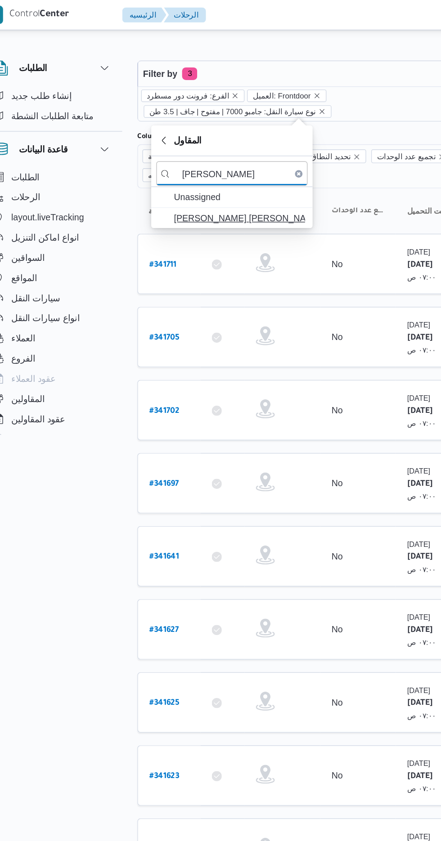
type input "[PERSON_NAME]"
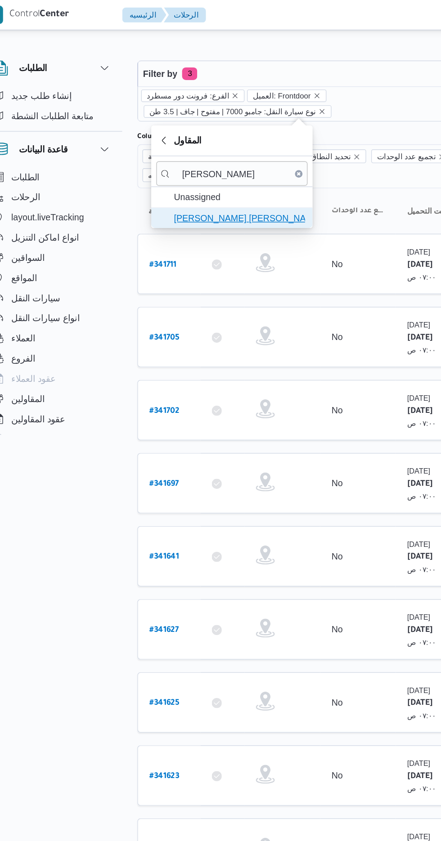
click at [202, 155] on span "[PERSON_NAME] [PERSON_NAME]" at bounding box center [190, 155] width 94 height 11
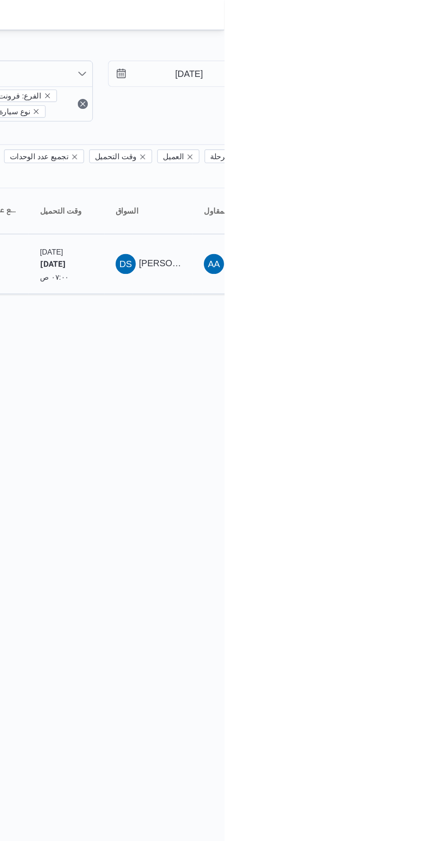
click at [400, 181] on span "DS [PERSON_NAME][DEMOGRAPHIC_DATA]" at bounding box center [387, 188] width 47 height 14
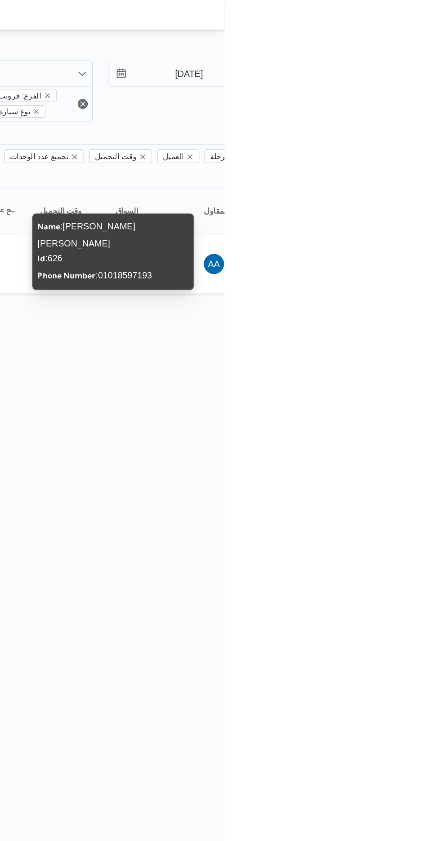
click at [388, 172] on div "Name : [PERSON_NAME] [PERSON_NAME] Id : 626 Phone Number : [PHONE_NUMBER]" at bounding box center [362, 179] width 108 height 47
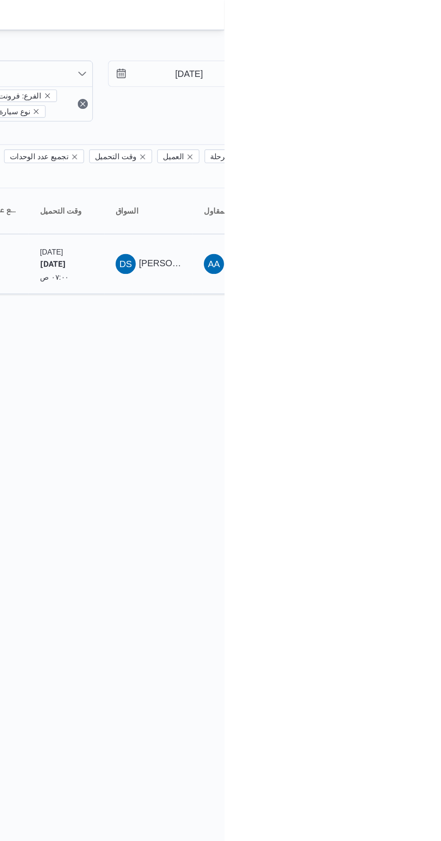
click at [393, 184] on span "[PERSON_NAME][DEMOGRAPHIC_DATA]" at bounding box center [441, 187] width 122 height 7
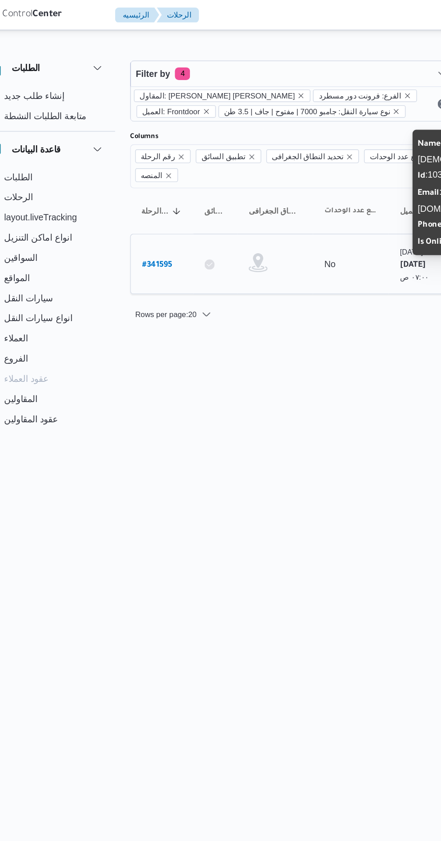
click at [133, 186] on b "# 341595" at bounding box center [137, 189] width 22 height 6
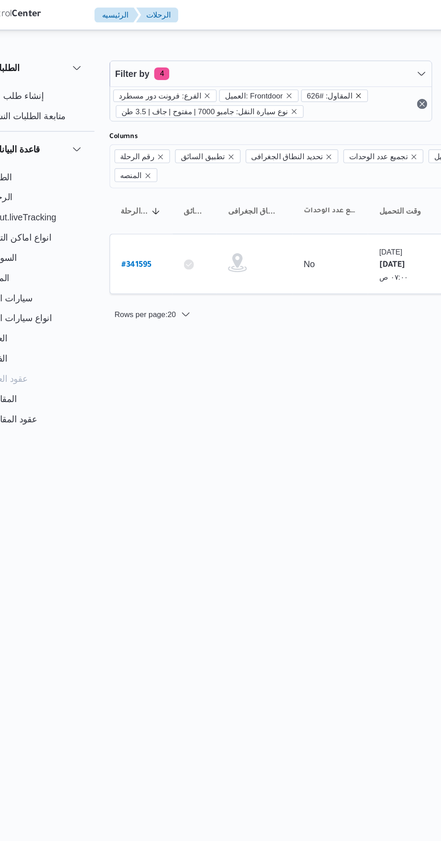
click at [292, 66] on icon "remove selected entity" at bounding box center [294, 68] width 5 height 5
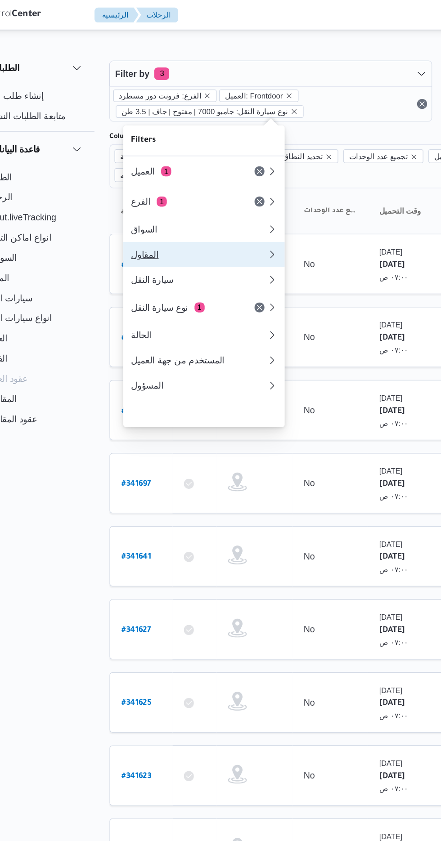
click at [193, 185] on div "المقاول" at bounding box center [179, 181] width 94 height 7
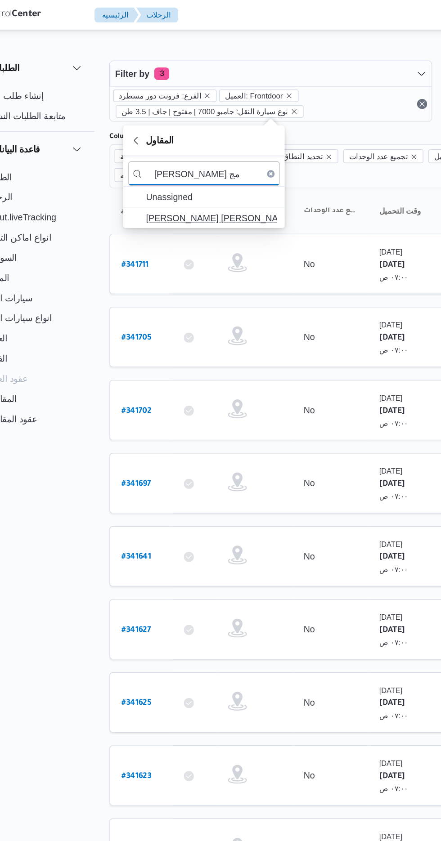
type input "[PERSON_NAME] مج"
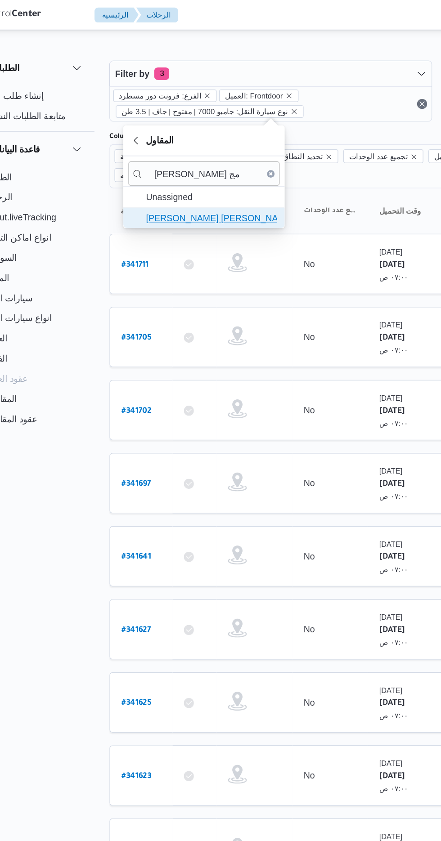
click at [201, 155] on span "[PERSON_NAME] [PERSON_NAME]" at bounding box center [190, 155] width 94 height 11
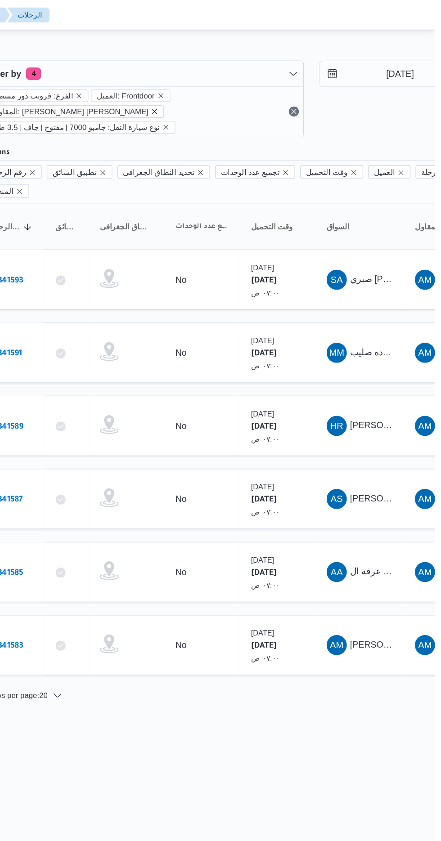
click at [243, 78] on icon "remove selected entity" at bounding box center [241, 80] width 4 height 4
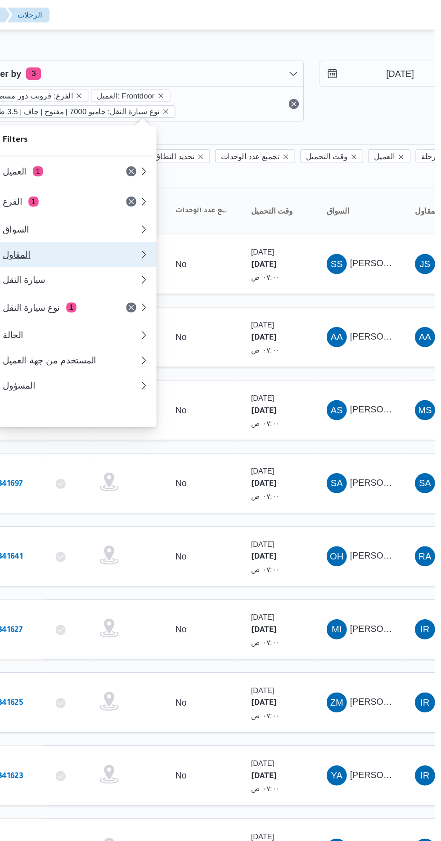
click at [198, 184] on div "المقاول" at bounding box center [179, 181] width 94 height 7
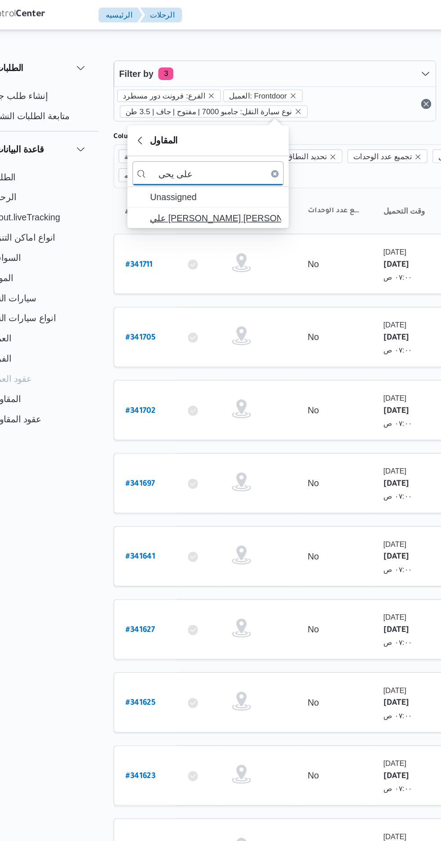
type input "علي يحي"
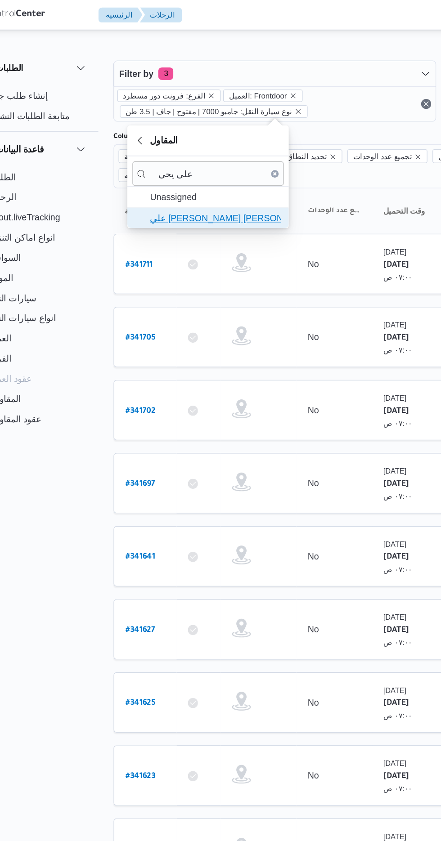
click at [208, 154] on span "علي [PERSON_NAME] [PERSON_NAME]" at bounding box center [190, 155] width 94 height 11
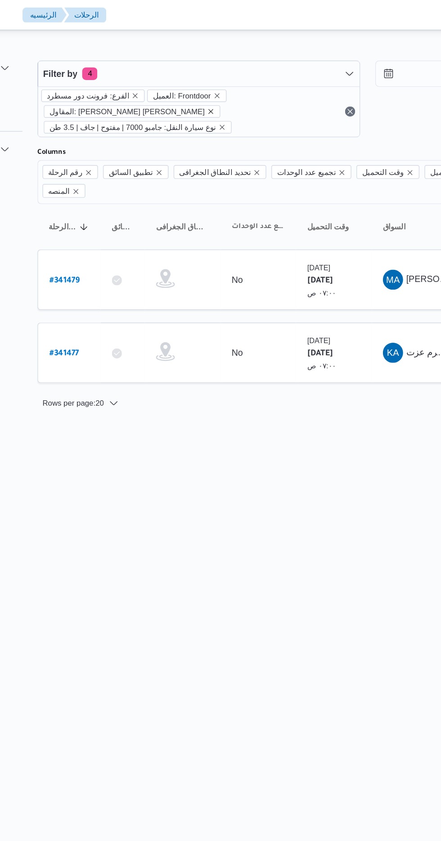
click at [243, 77] on icon "remove selected entity" at bounding box center [240, 79] width 5 height 5
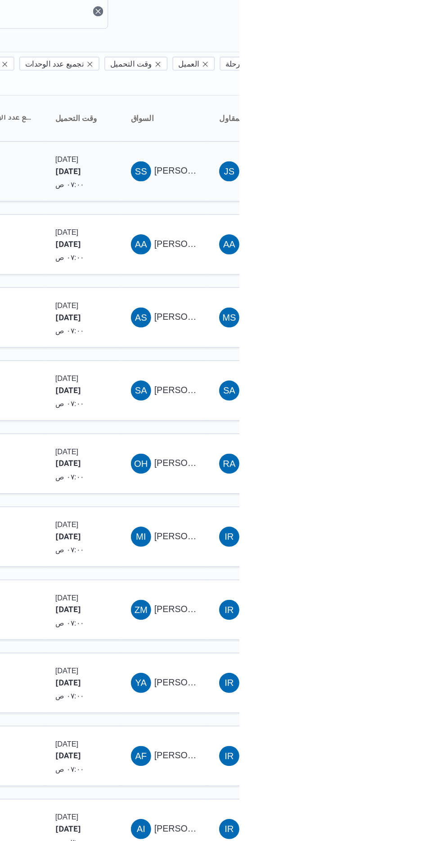
click at [389, 184] on span "[PERSON_NAME]" at bounding box center [406, 187] width 52 height 7
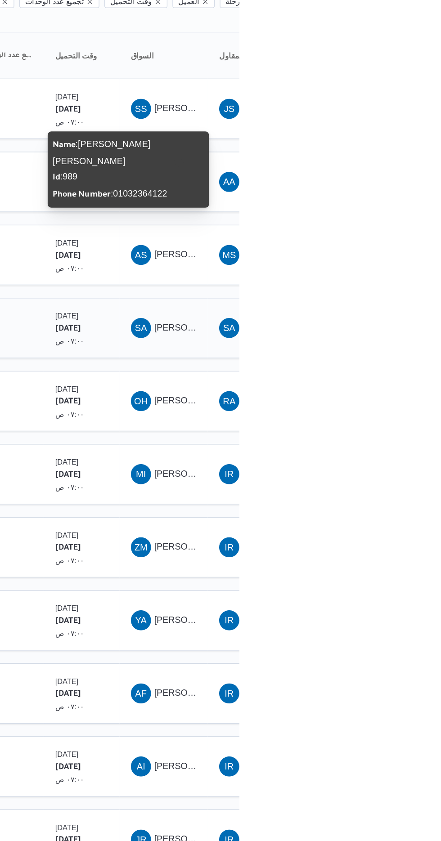
click at [393, 338] on span "SA [PERSON_NAME] [PERSON_NAME]" at bounding box center [387, 345] width 47 height 14
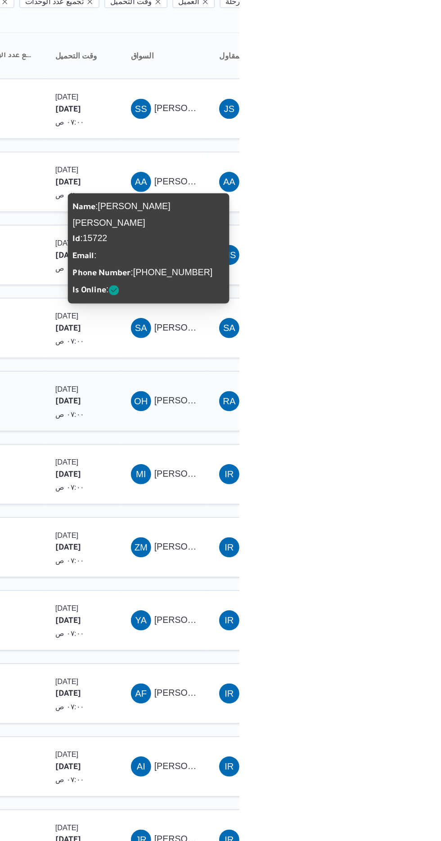
click at [388, 393] on span "[PERSON_NAME]" at bounding box center [406, 396] width 52 height 7
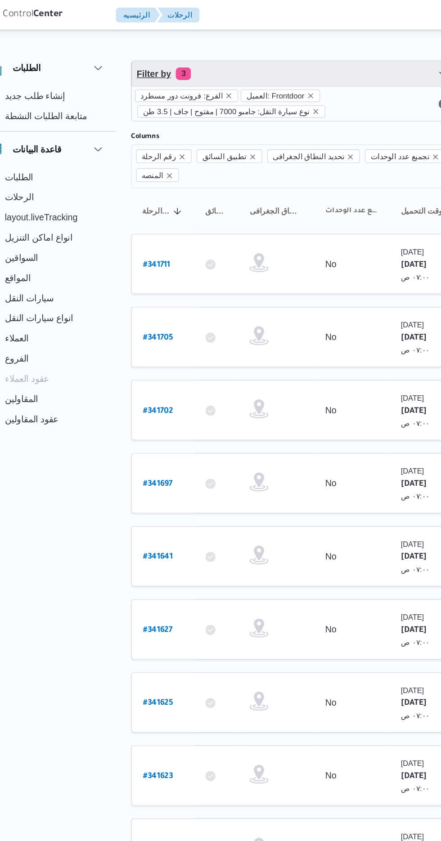
click at [231, 45] on span "Filter by 3" at bounding box center [231, 53] width 229 height 18
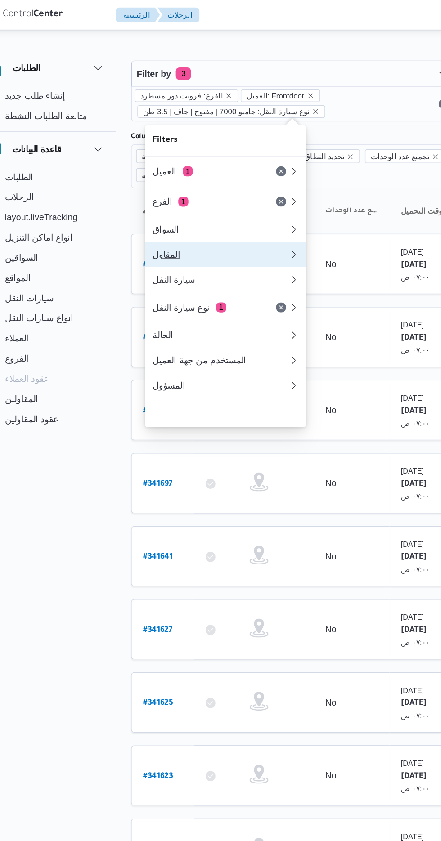
click at [189, 185] on div "المقاول" at bounding box center [179, 181] width 94 height 7
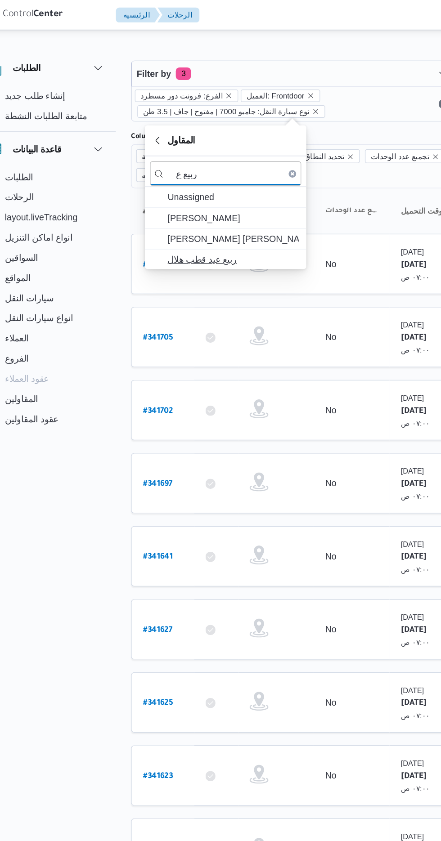
type input "ربيع ع"
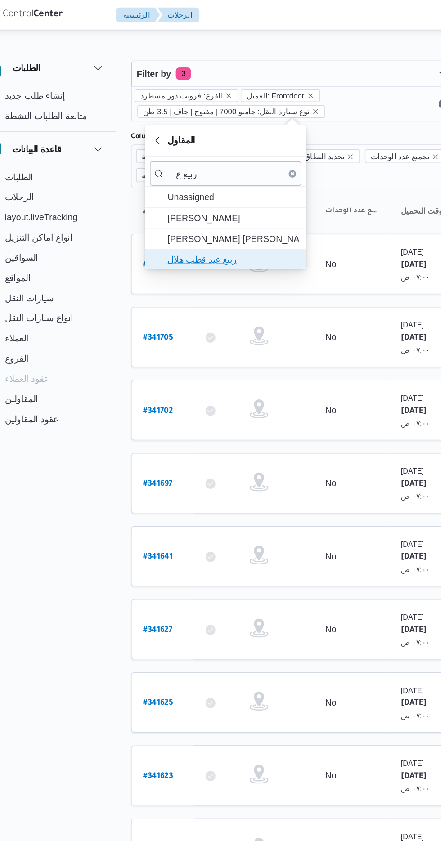
click at [197, 184] on span "ربيع عيد قطب هلال" at bounding box center [190, 185] width 94 height 11
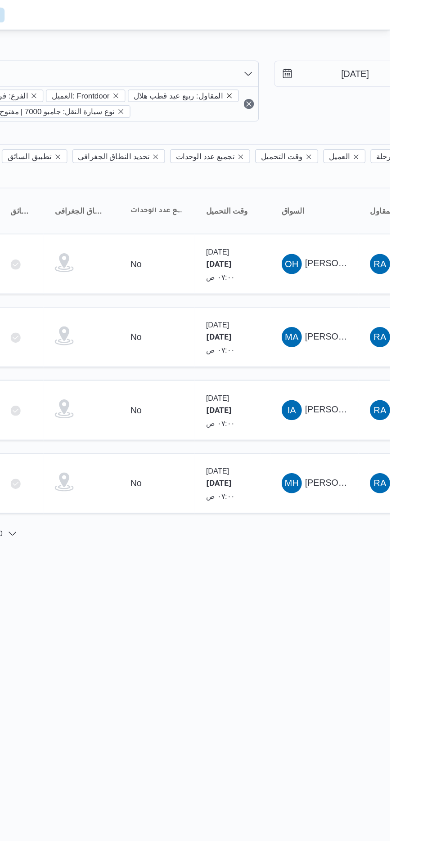
click at [323, 67] on icon "remove selected entity" at bounding box center [325, 68] width 5 height 5
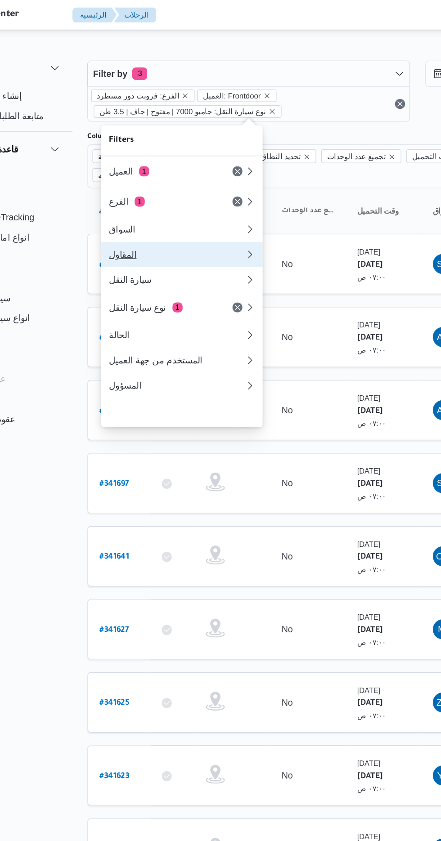
click at [193, 185] on div "المقاول" at bounding box center [179, 181] width 94 height 7
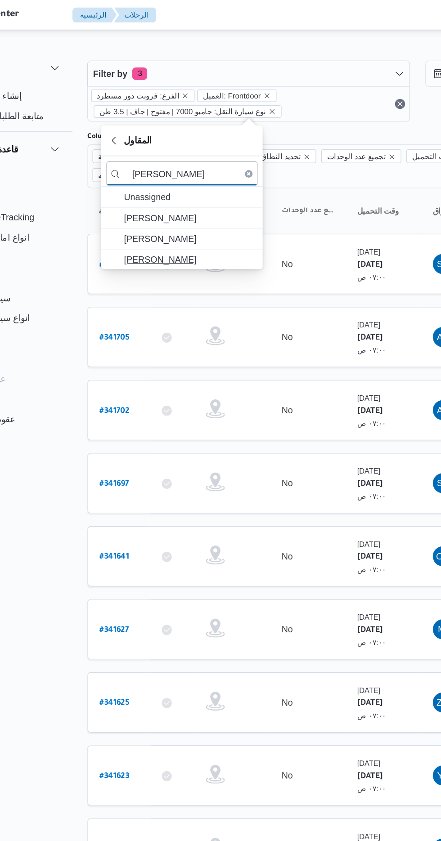
type input "[PERSON_NAME]"
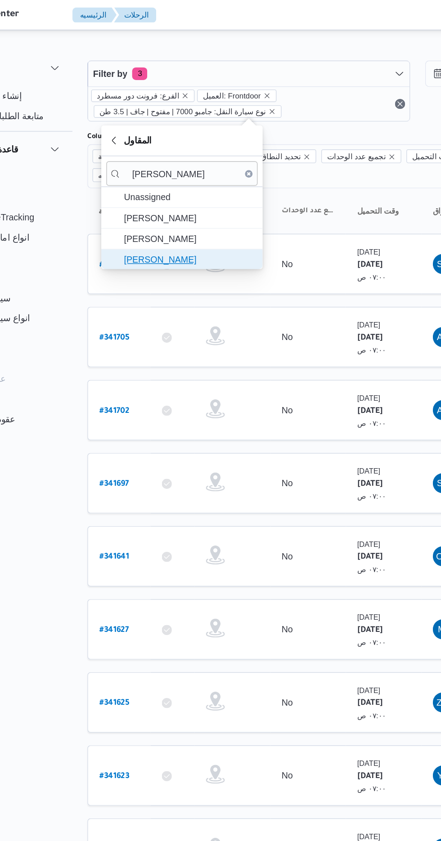
click at [214, 181] on span "[PERSON_NAME]" at bounding box center [190, 185] width 94 height 11
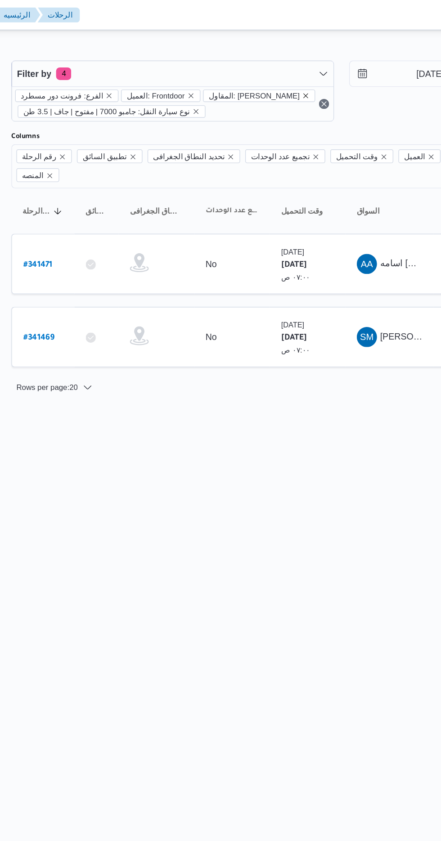
click at [326, 68] on icon "remove selected entity" at bounding box center [328, 69] width 4 height 4
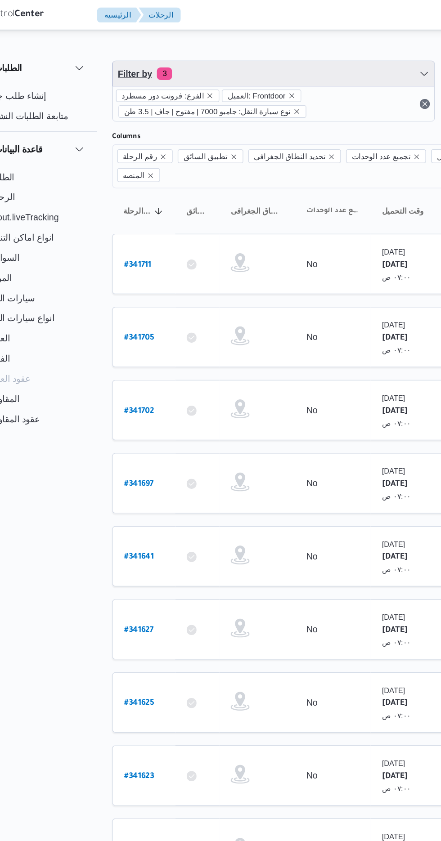
click at [256, 46] on span "Filter by 3" at bounding box center [231, 53] width 229 height 18
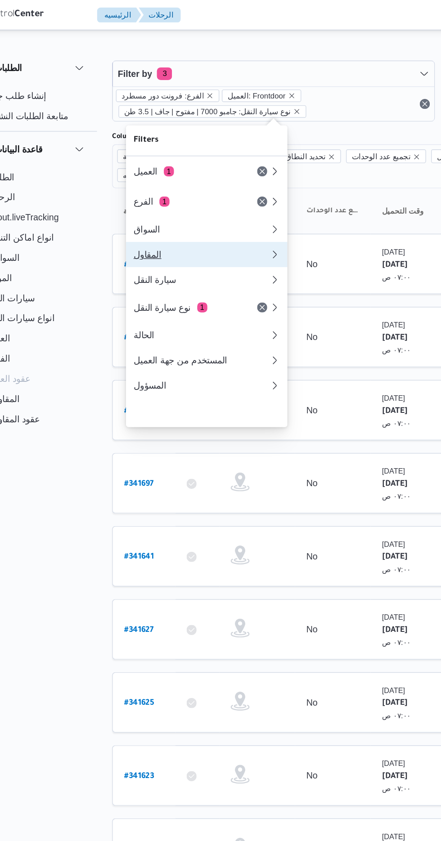
click at [196, 184] on div "المقاول" at bounding box center [179, 181] width 94 height 7
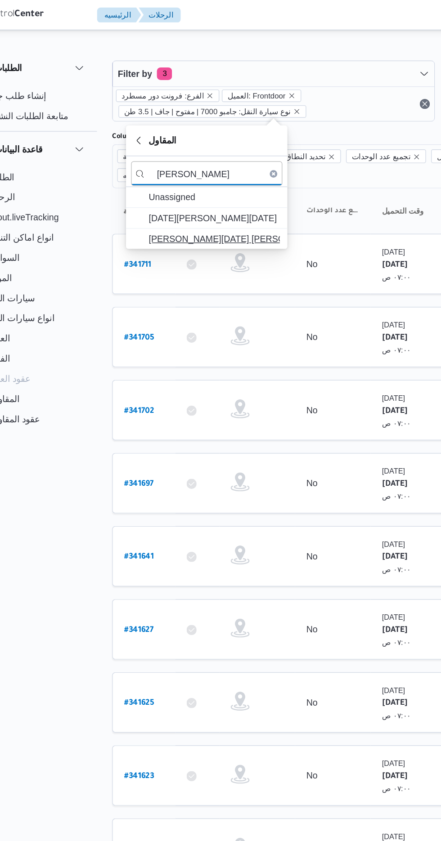
type input "[PERSON_NAME]"
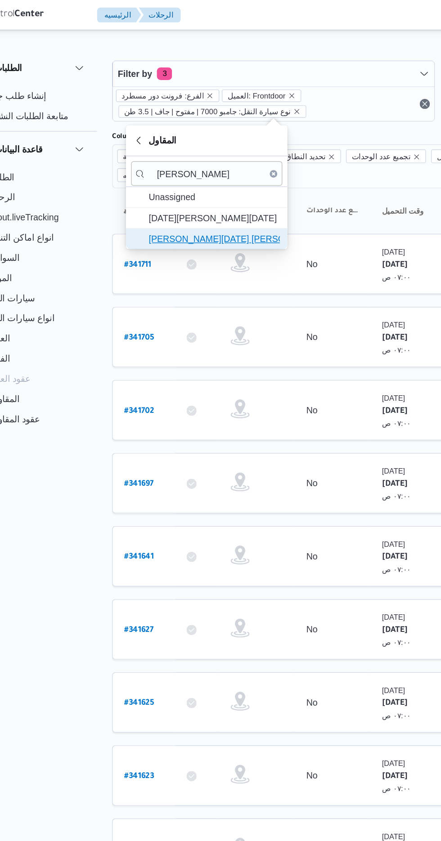
click at [214, 169] on span "[PERSON_NAME][DATE] [PERSON_NAME]" at bounding box center [190, 170] width 94 height 11
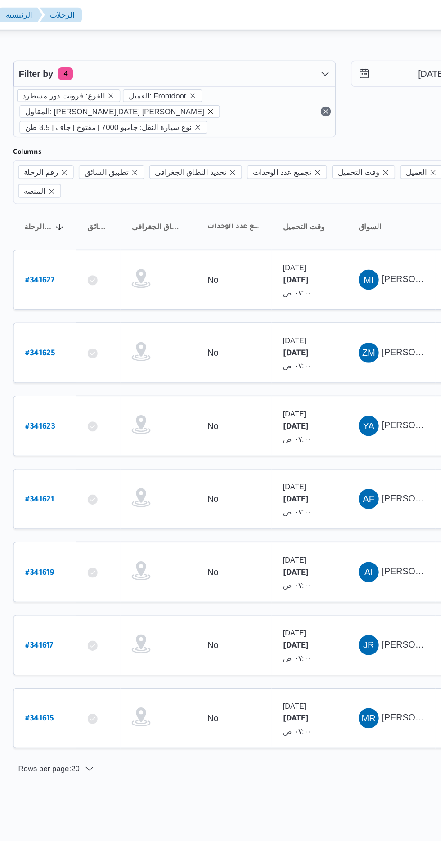
click at [256, 79] on icon "remove selected entity" at bounding box center [258, 80] width 4 height 4
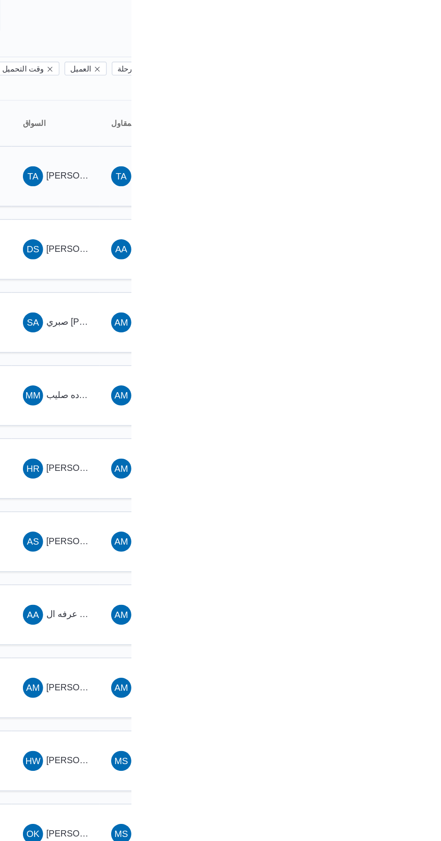
click at [406, 184] on span "[PERSON_NAME] على جبل" at bounding box center [418, 187] width 77 height 7
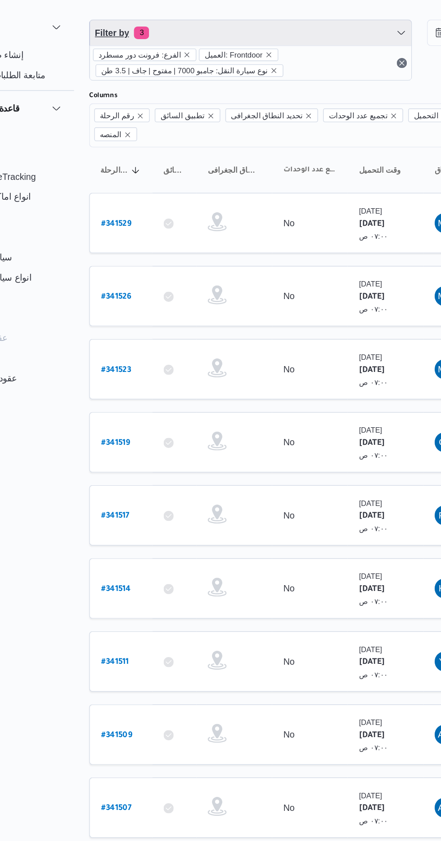
click at [280, 49] on span "Filter by 3" at bounding box center [231, 53] width 229 height 18
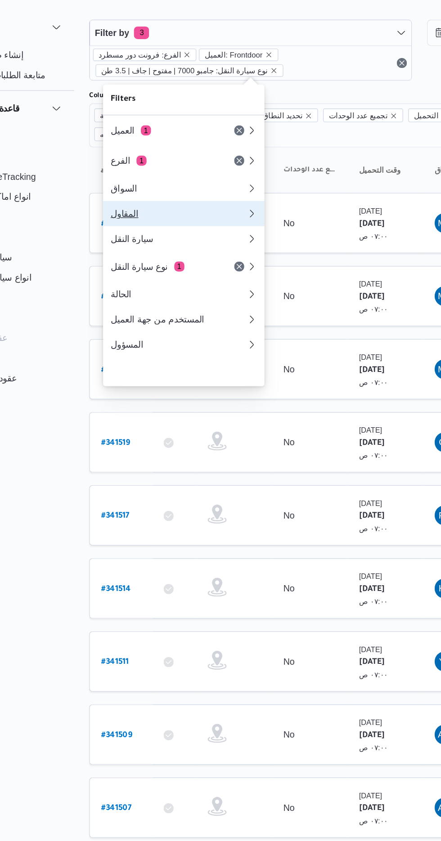
click at [193, 185] on div "المقاول" at bounding box center [179, 181] width 94 height 7
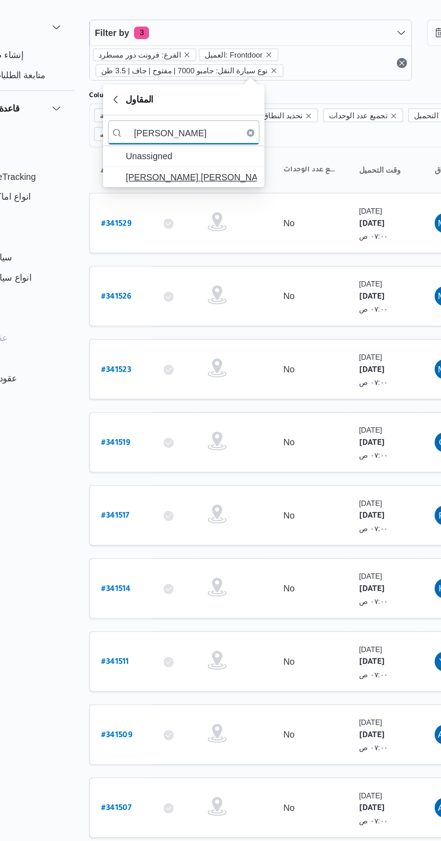
type input "[PERSON_NAME]"
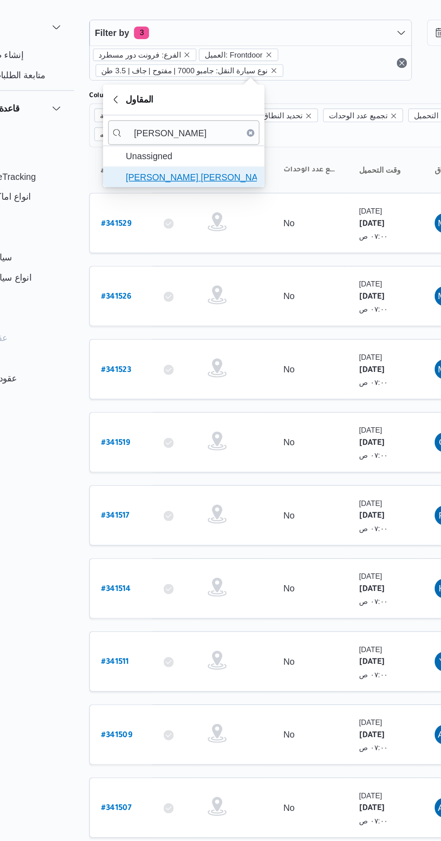
click at [216, 155] on span "[PERSON_NAME] [PERSON_NAME] [PERSON_NAME]" at bounding box center [190, 155] width 94 height 11
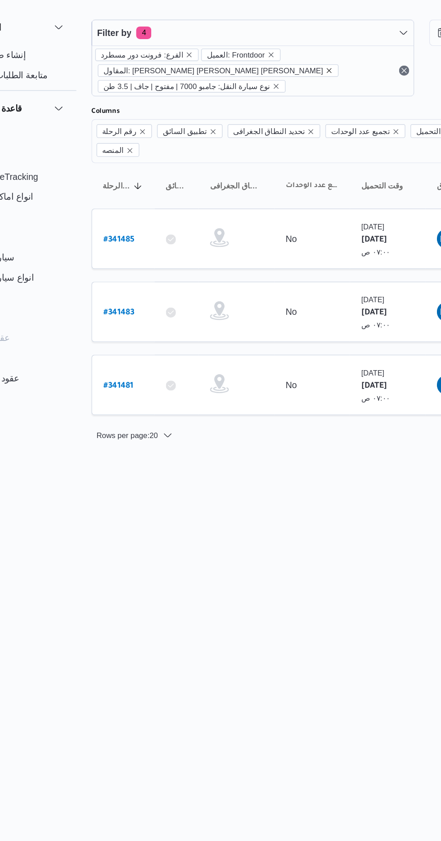
click at [284, 79] on icon "remove selected entity" at bounding box center [286, 79] width 5 height 5
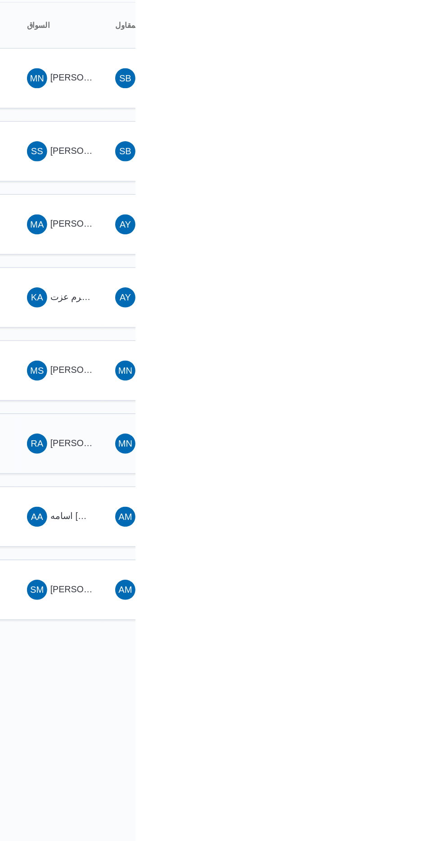
click at [399, 428] on td "السواق RA [PERSON_NAME] [PERSON_NAME]" at bounding box center [386, 449] width 63 height 43
click at [397, 393] on span "[PERSON_NAME] [PERSON_NAME]" at bounding box center [432, 396] width 105 height 7
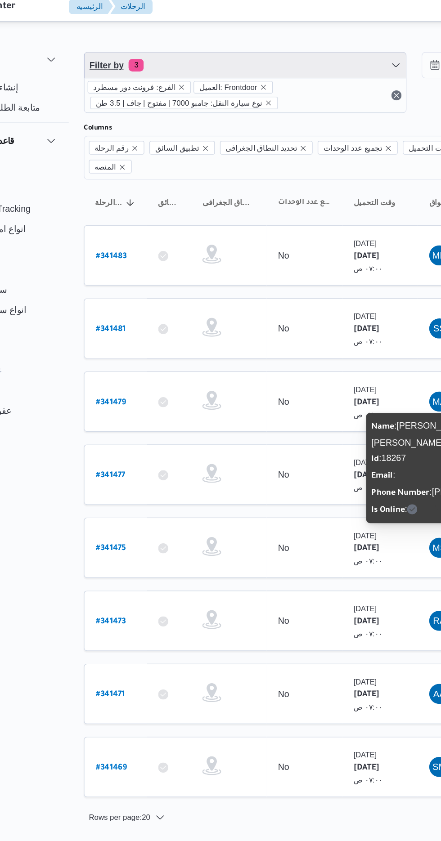
click at [156, 45] on span "Filter by 3" at bounding box center [231, 53] width 229 height 18
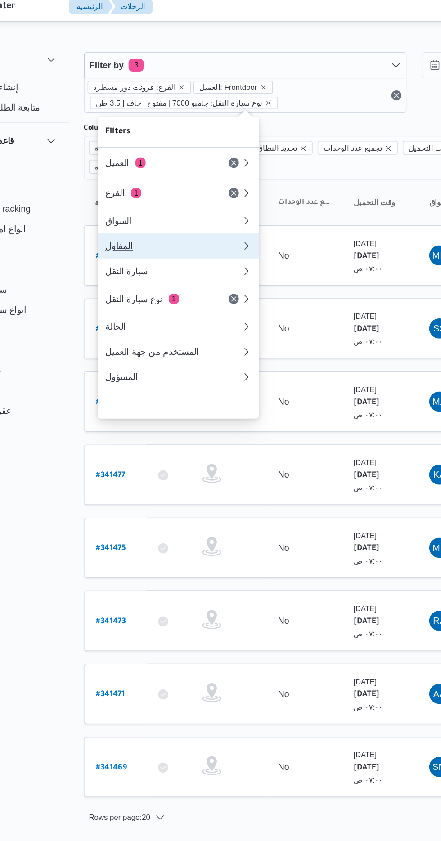
click at [148, 183] on div "المقاول" at bounding box center [179, 181] width 94 height 7
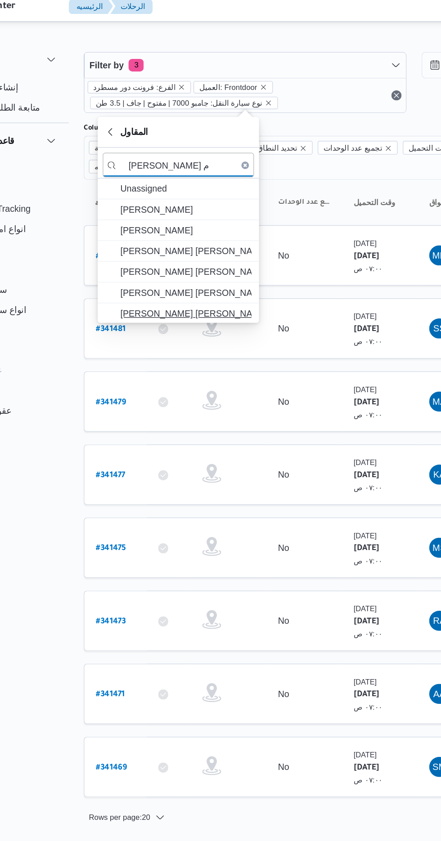
type input "[PERSON_NAME] م"
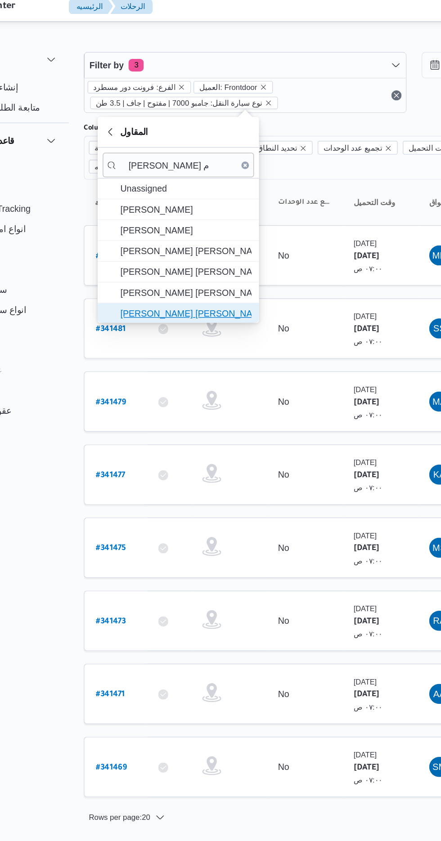
click at [160, 227] on span "[PERSON_NAME] [PERSON_NAME]" at bounding box center [190, 230] width 94 height 11
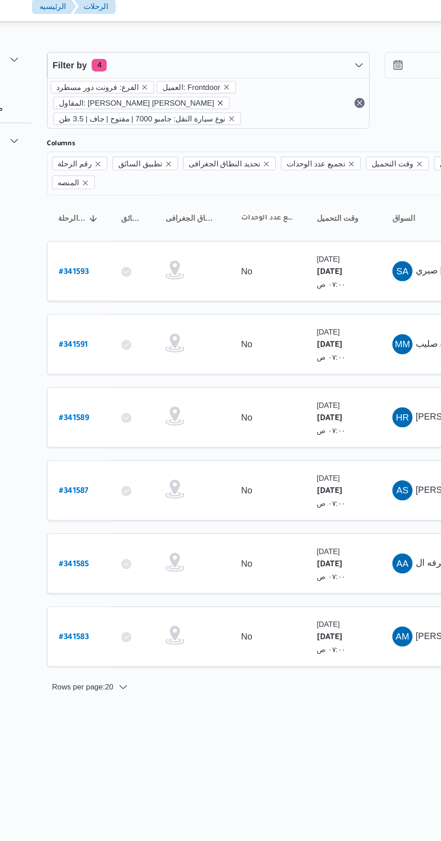
click at [243, 78] on icon "remove selected entity" at bounding box center [241, 80] width 4 height 4
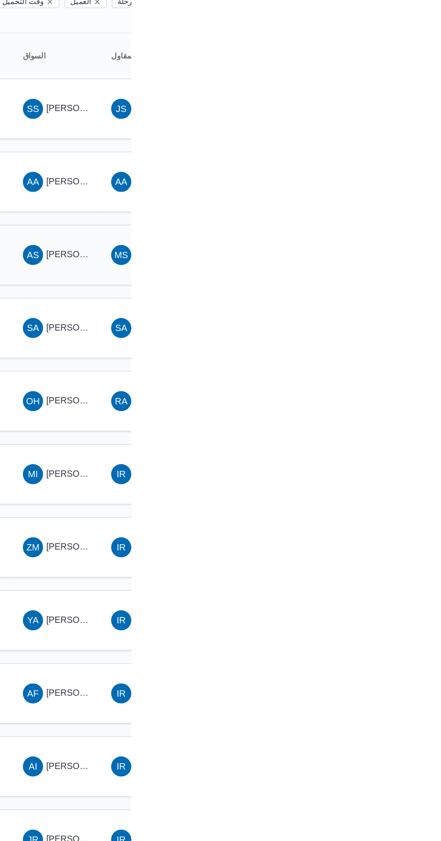
click at [386, 289] on span "[PERSON_NAME]" at bounding box center [406, 292] width 52 height 7
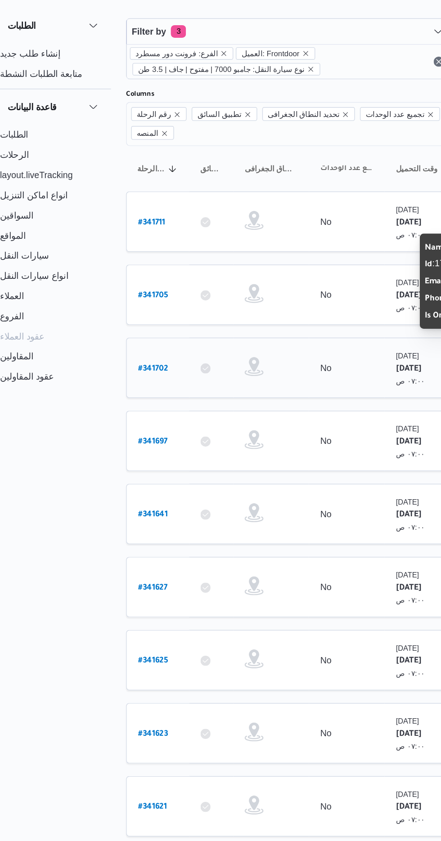
click at [126, 291] on b "# 341702" at bounding box center [137, 294] width 22 height 6
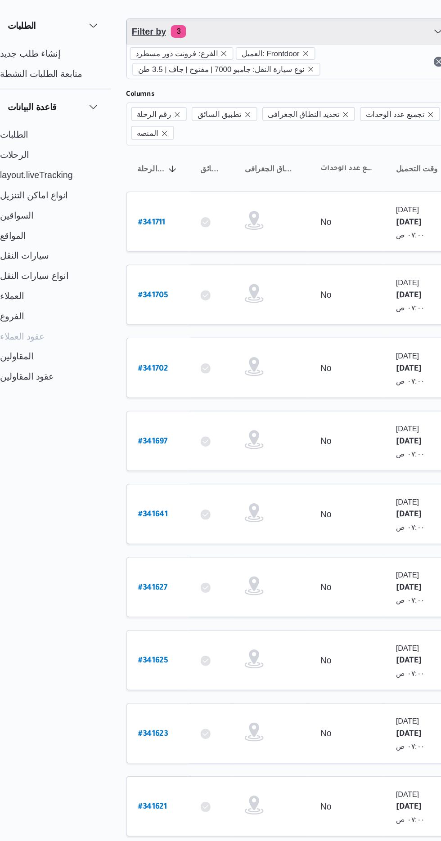
click at [171, 54] on span "Filter by 3" at bounding box center [231, 53] width 229 height 18
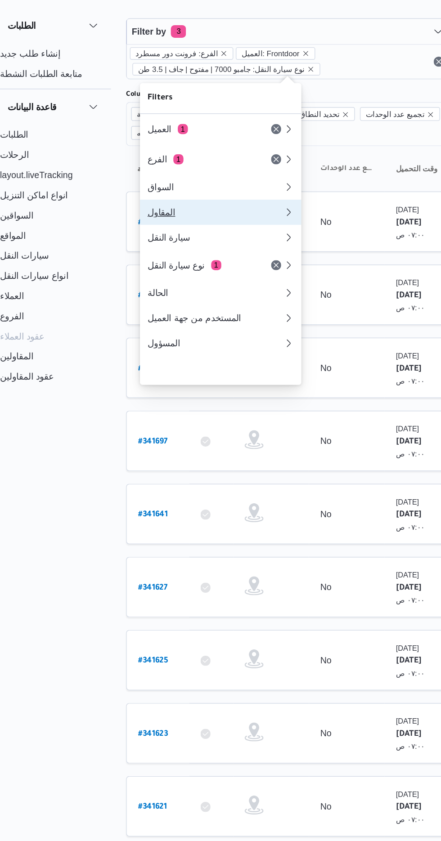
click at [144, 185] on div "المقاول" at bounding box center [180, 181] width 97 height 7
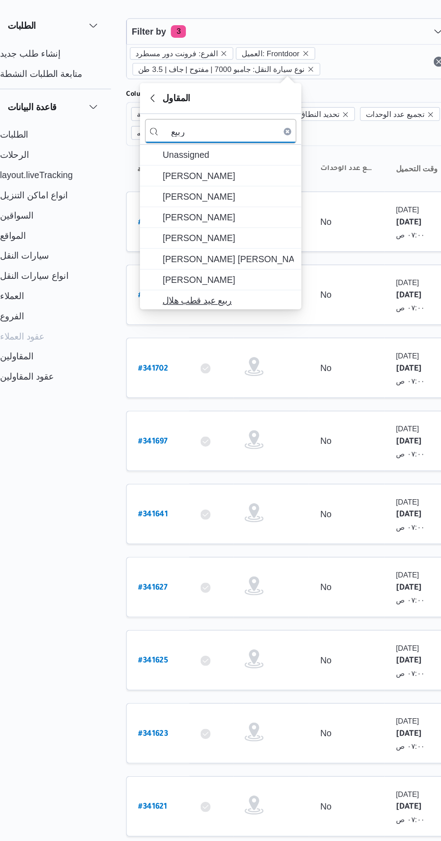
type input "ربيع"
click at [163, 240] on span "ربيع عيد قطب هلال" at bounding box center [190, 244] width 94 height 11
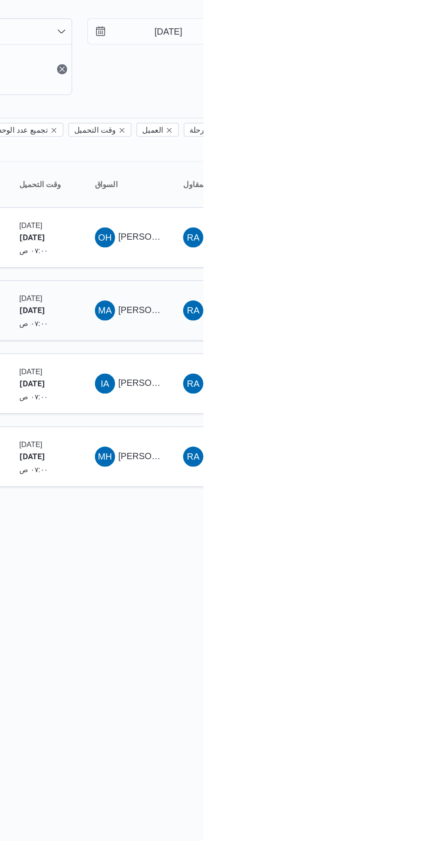
click at [391, 241] on div "MA [PERSON_NAME] [PERSON_NAME]" at bounding box center [387, 252] width 54 height 22
click at [393, 248] on span "[PERSON_NAME] [PERSON_NAME]" at bounding box center [432, 251] width 105 height 7
